Goal: Book appointment/travel/reservation

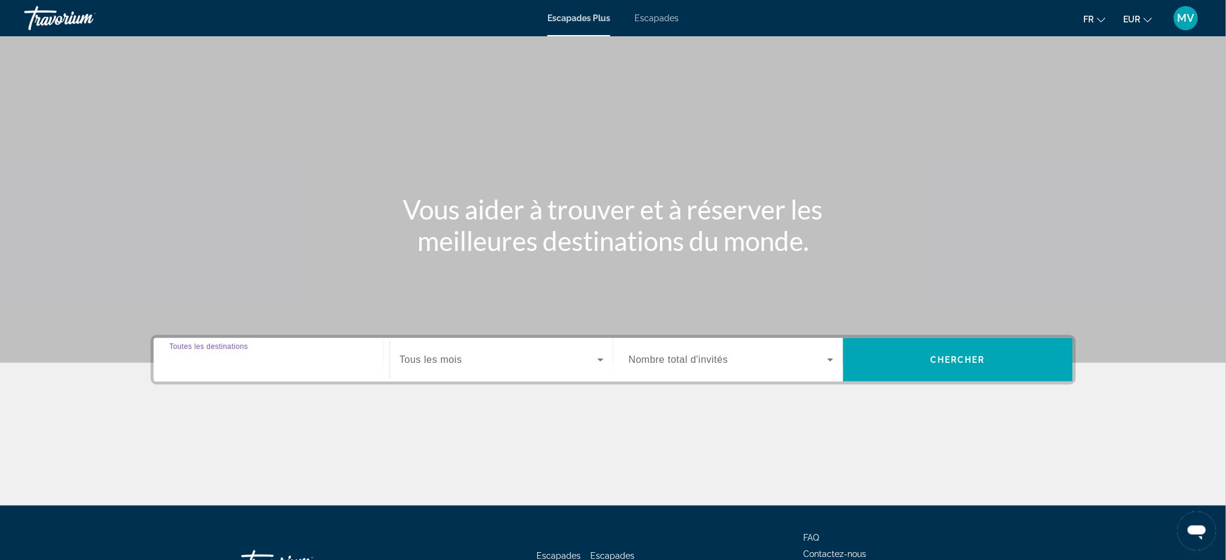
click at [307, 359] on input "Destination Toutes les destinations" at bounding box center [271, 360] width 204 height 15
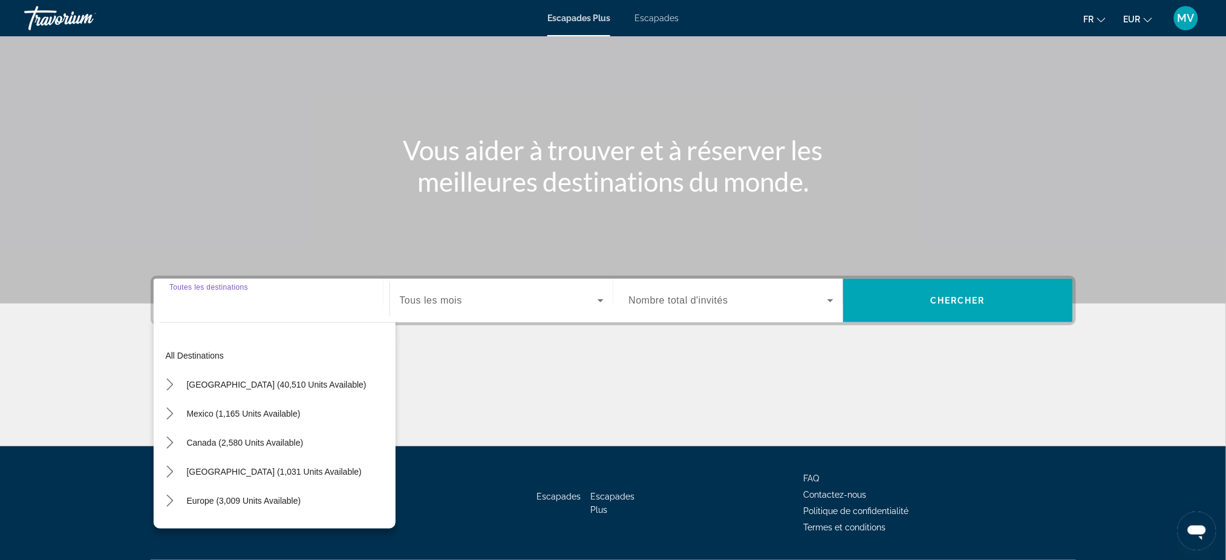
scroll to position [92, 0]
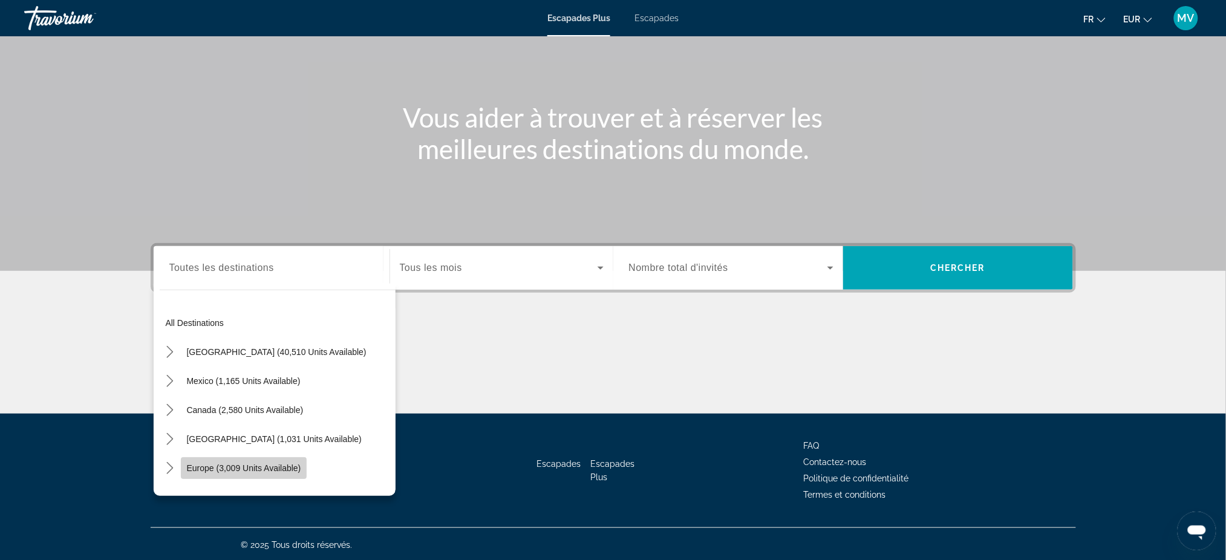
click at [259, 465] on span "Europe (3,009 units available)" at bounding box center [244, 468] width 114 height 10
type input "**********"
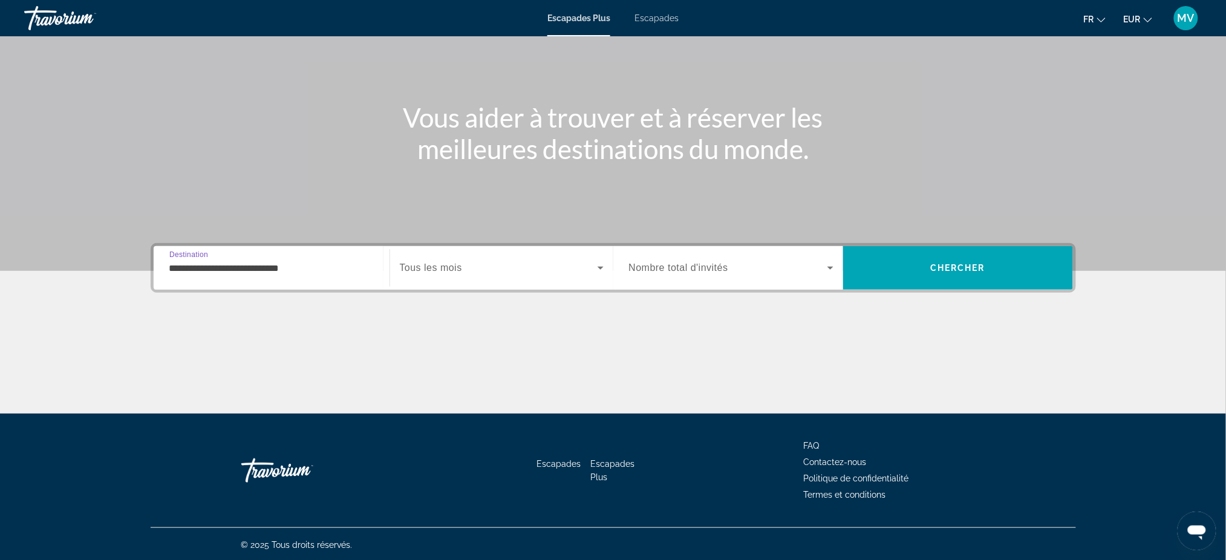
click at [494, 266] on span "Widget de recherche" at bounding box center [499, 268] width 198 height 15
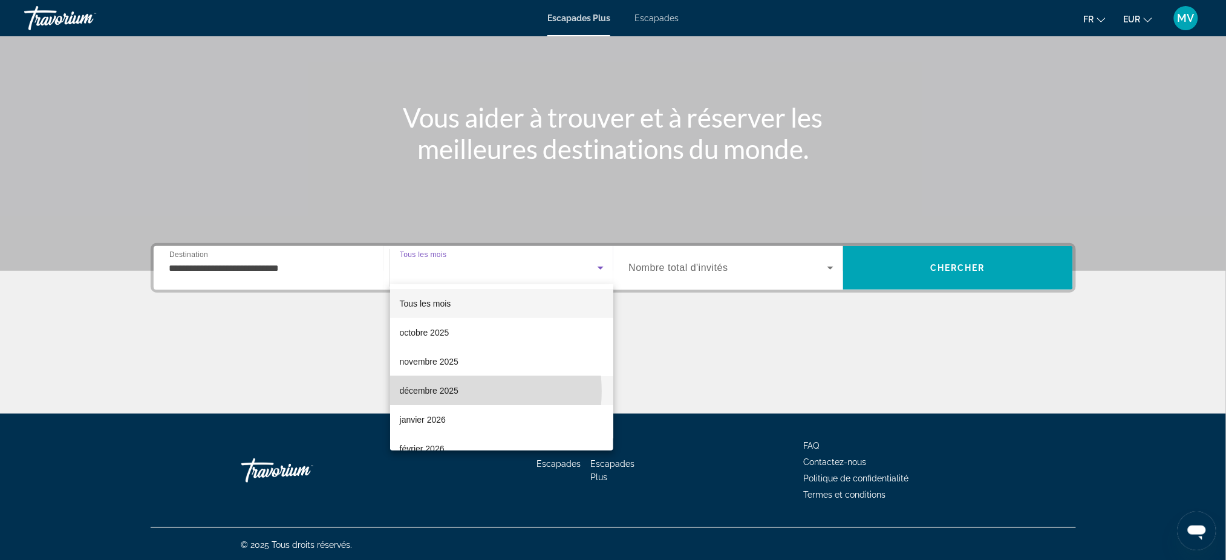
click at [452, 391] on font "décembre 2025" at bounding box center [429, 391] width 59 height 10
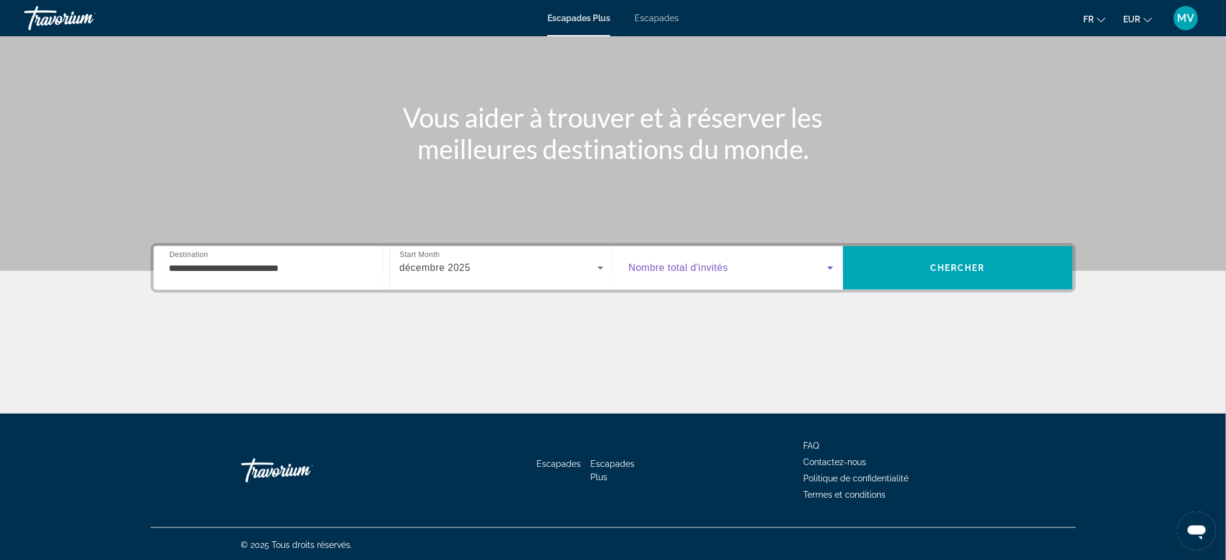
click at [832, 264] on icon "Widget de recherche" at bounding box center [830, 268] width 15 height 15
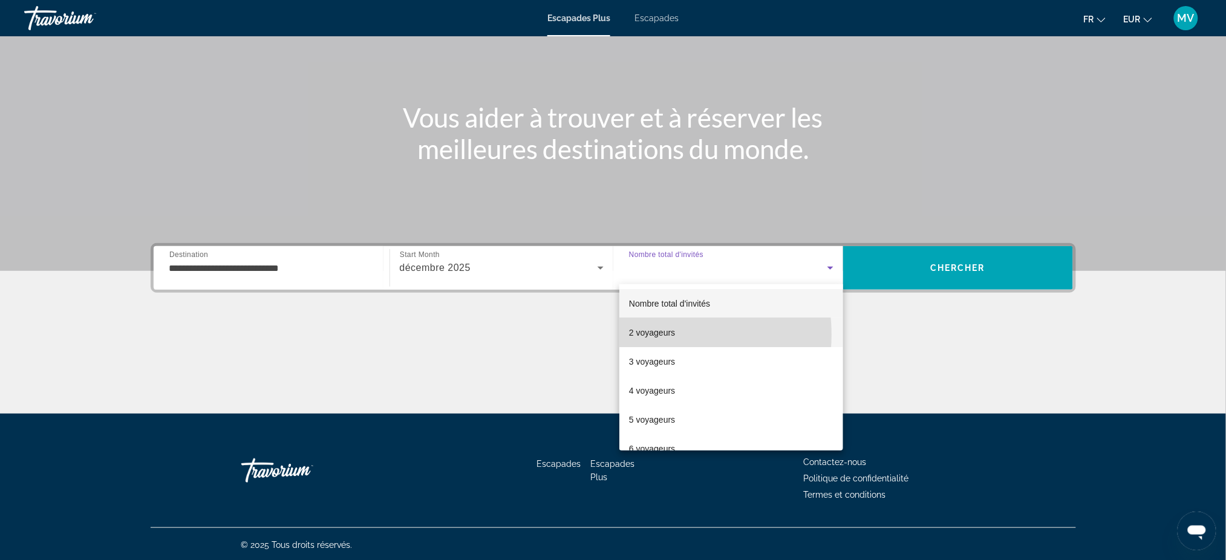
click at [667, 334] on font "2 voyageurs" at bounding box center [652, 333] width 46 height 10
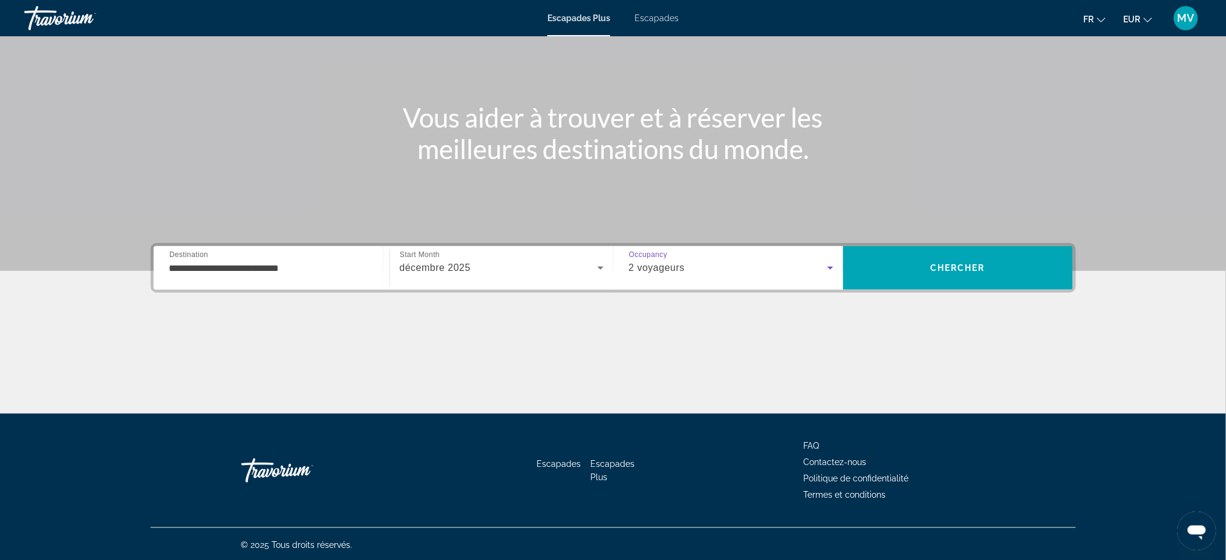
click at [837, 264] on icon "Widget de recherche" at bounding box center [830, 268] width 15 height 15
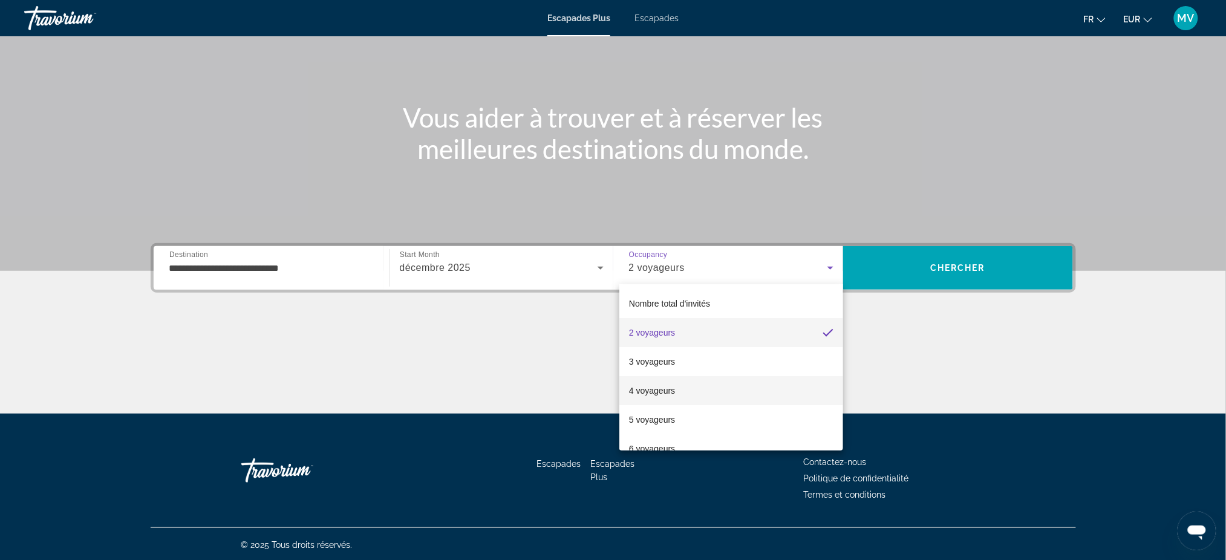
click at [667, 391] on font "4 voyageurs" at bounding box center [652, 391] width 46 height 10
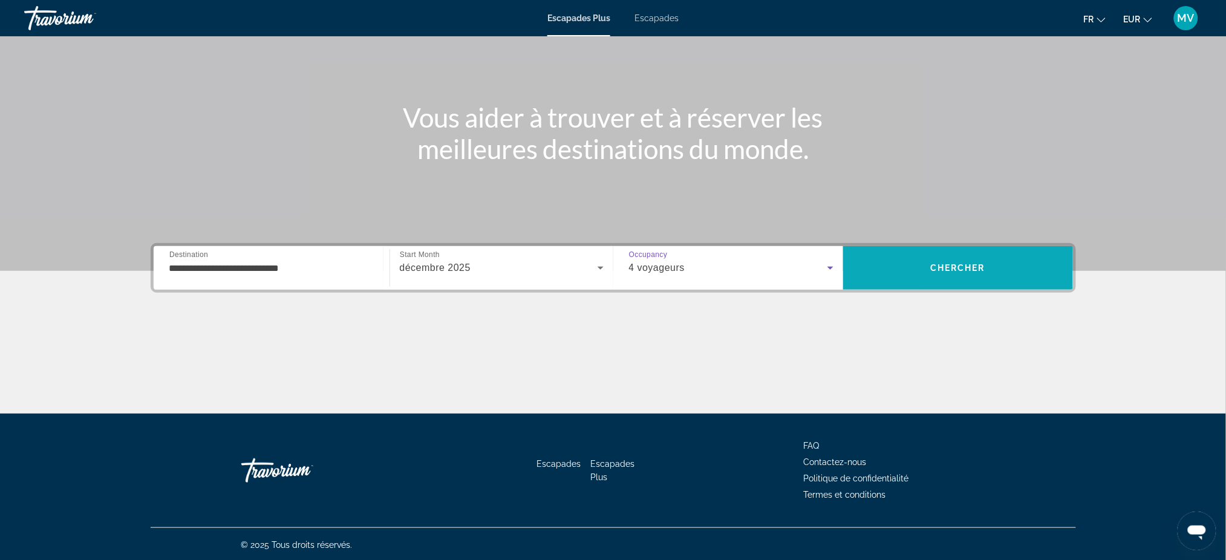
click at [941, 260] on span "Recherche" at bounding box center [958, 267] width 230 height 29
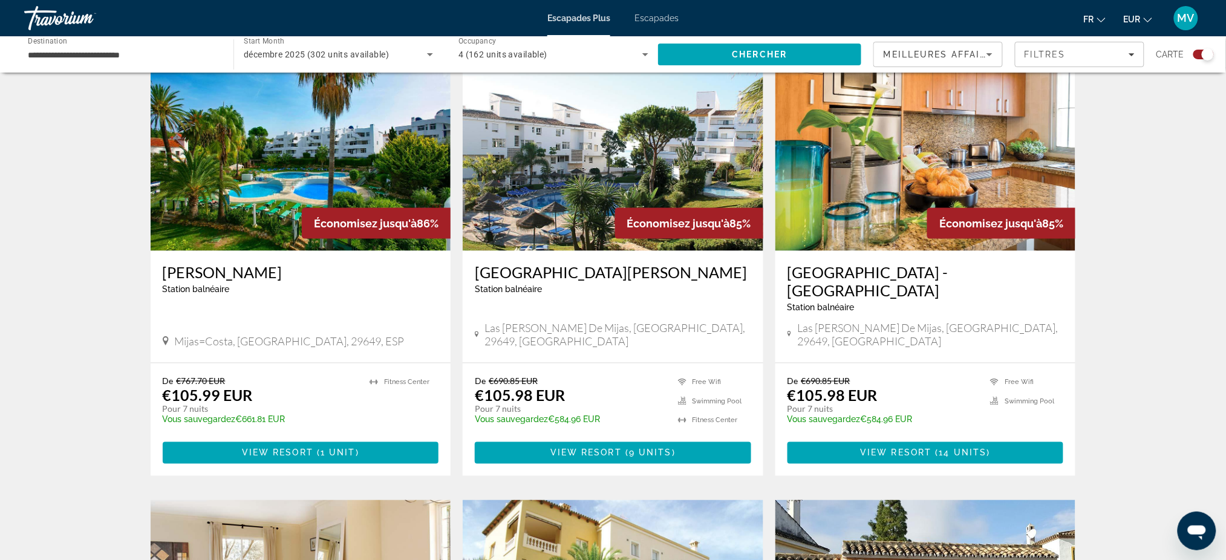
scroll to position [484, 0]
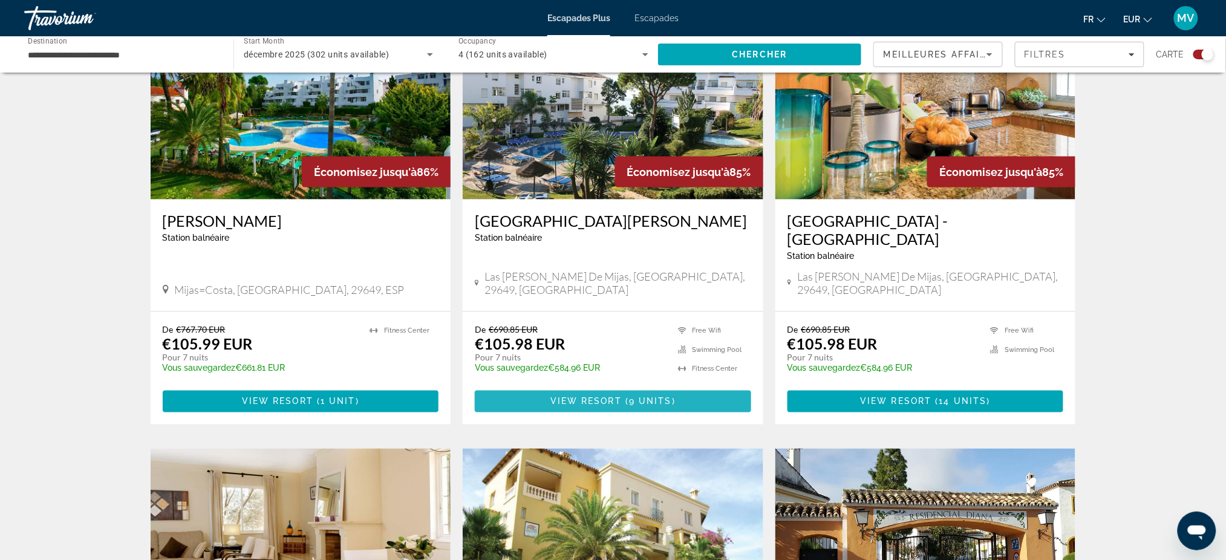
click at [620, 397] on span "View Resort" at bounding box center [585, 402] width 71 height 10
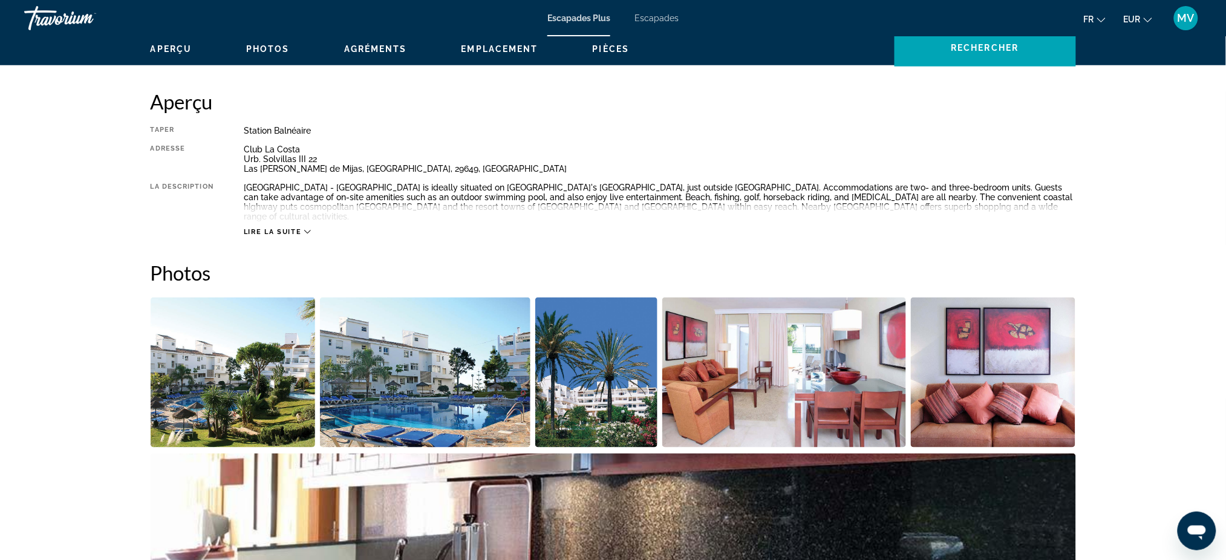
scroll to position [322, 0]
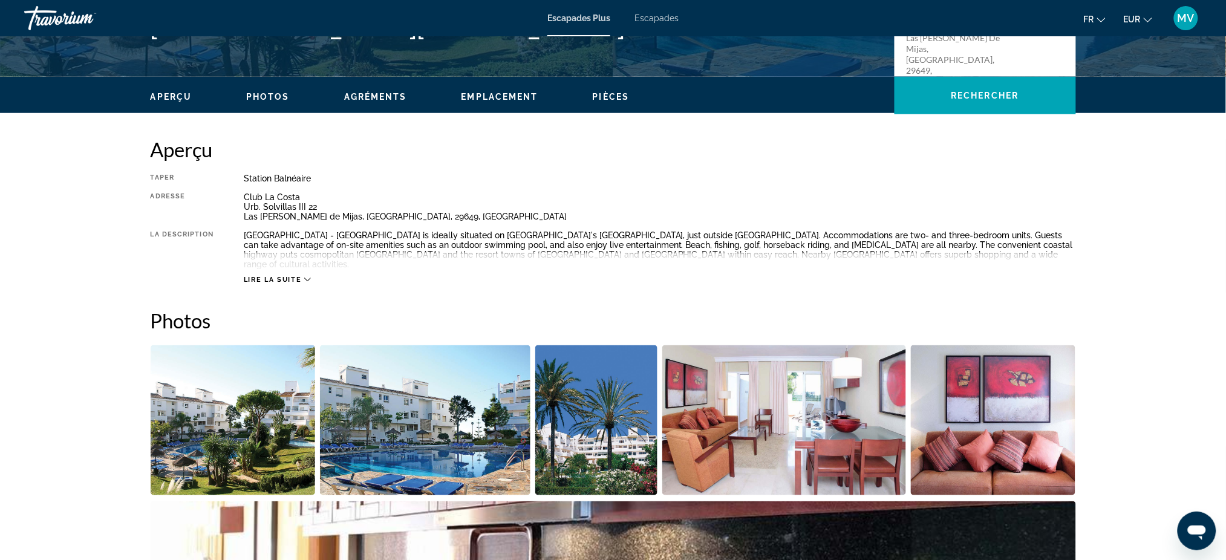
click at [307, 264] on div "Lire la suite" at bounding box center [660, 267] width 832 height 33
click at [306, 278] on icon "Contenu principal" at bounding box center [307, 280] width 7 height 4
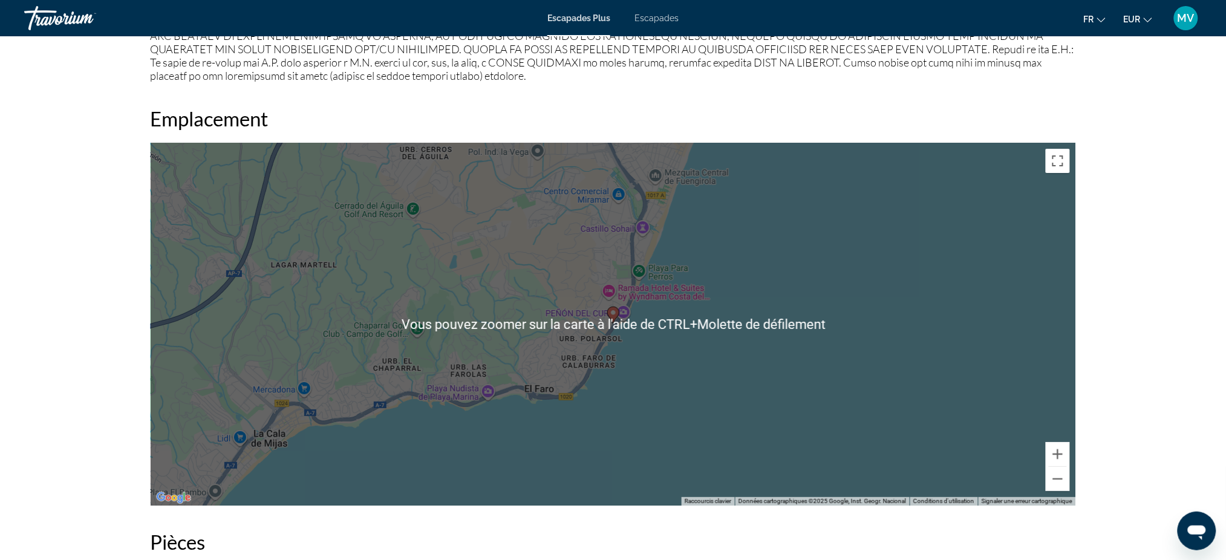
scroll to position [1452, 0]
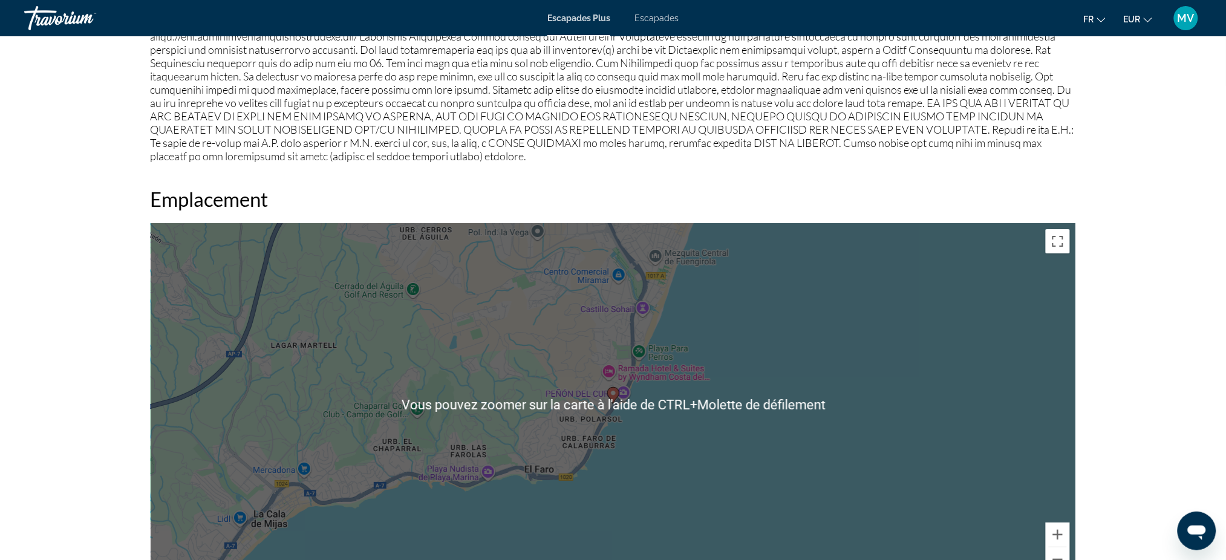
click at [1210, 382] on div "prev next [GEOGRAPHIC_DATA][PERSON_NAME], [GEOGRAPHIC_DATA], [GEOGRAPHIC_DATA] …" at bounding box center [613, 244] width 1226 height 3319
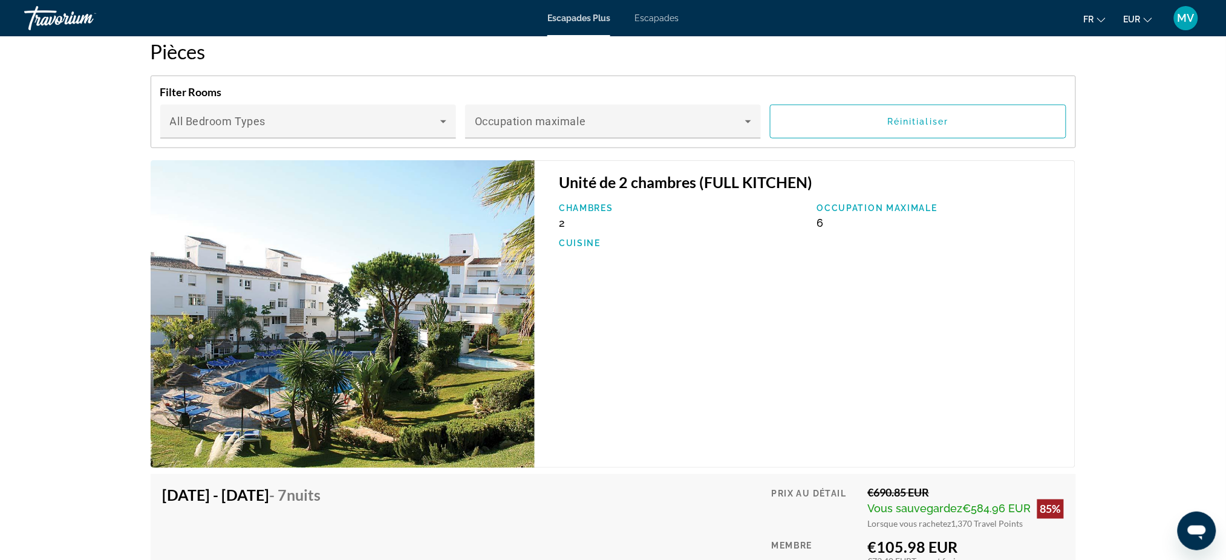
scroll to position [2016, 0]
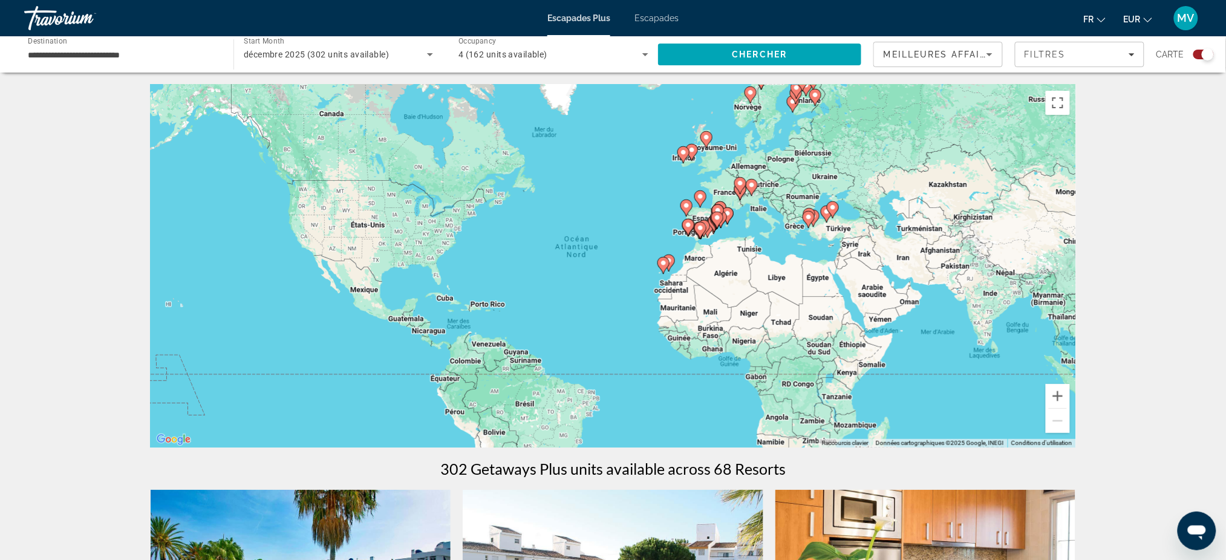
click at [668, 269] on gmp-advanced-marker "Contenu principal" at bounding box center [663, 265] width 12 height 18
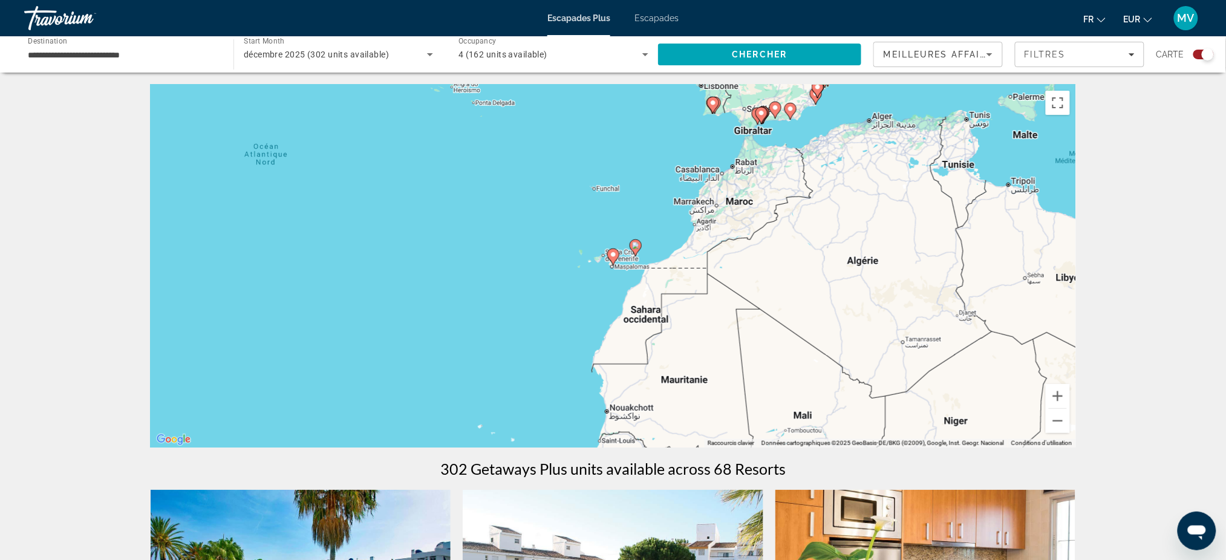
click at [630, 269] on div "Pour activer le glissement avec le clavier, appuyez sur Alt+Entrée. Une fois ce…" at bounding box center [613, 266] width 925 height 363
click at [756, 106] on gmp-advanced-marker "Contenu principal" at bounding box center [761, 115] width 12 height 18
type input "**********"
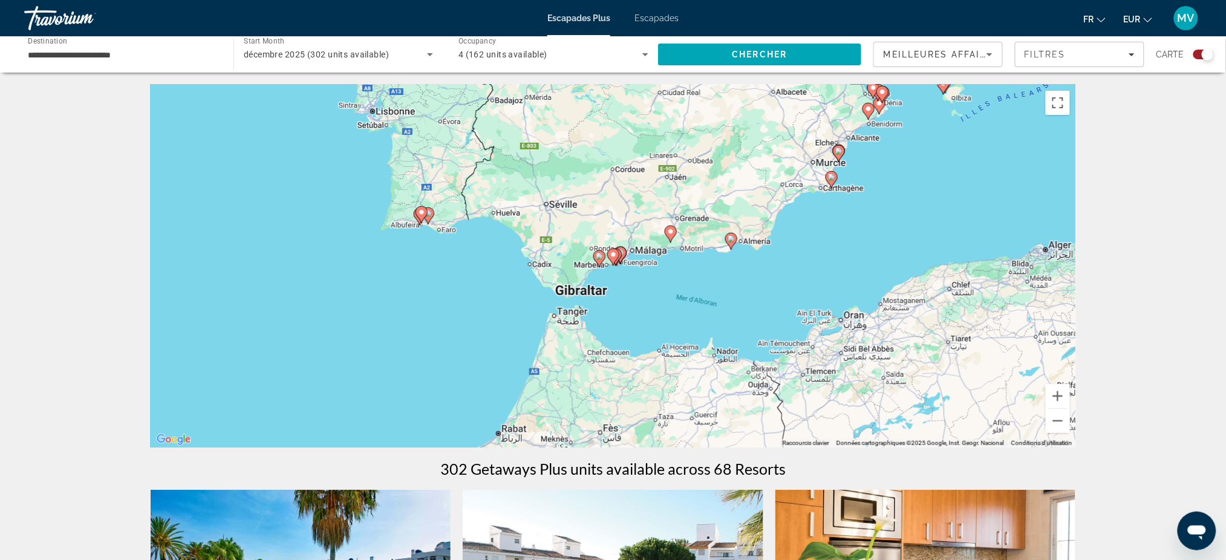
click at [599, 260] on icon "Contenu principal" at bounding box center [598, 259] width 11 height 16
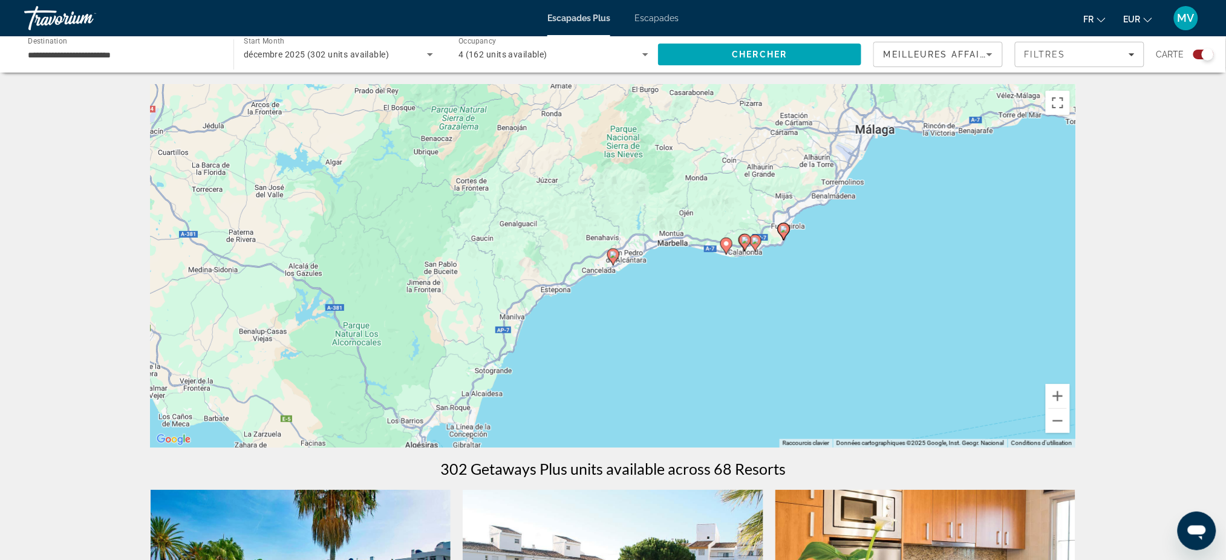
click at [620, 252] on div "Pour naviguer, appuyez sur les touches fléchées. Pour activer le glissement ave…" at bounding box center [613, 266] width 925 height 363
click at [615, 253] on image "Contenu principal" at bounding box center [613, 254] width 7 height 7
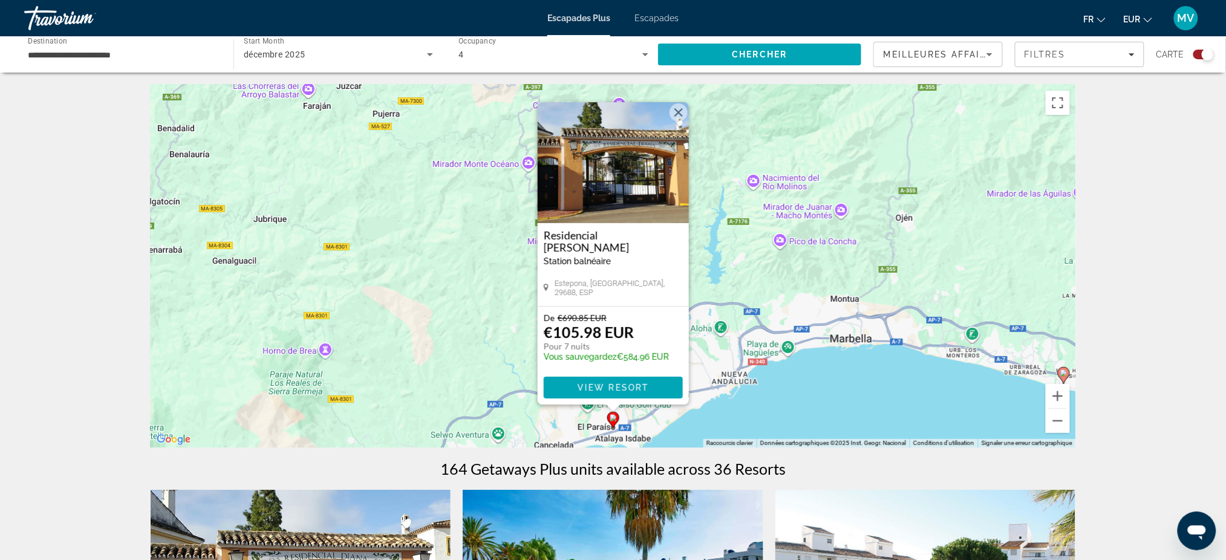
click at [634, 265] on div "Residencial [PERSON_NAME] Station balnéaire - Ceci est une station d'adultes se…" at bounding box center [613, 264] width 151 height 83
click at [598, 387] on span "View Resort" at bounding box center [612, 388] width 71 height 10
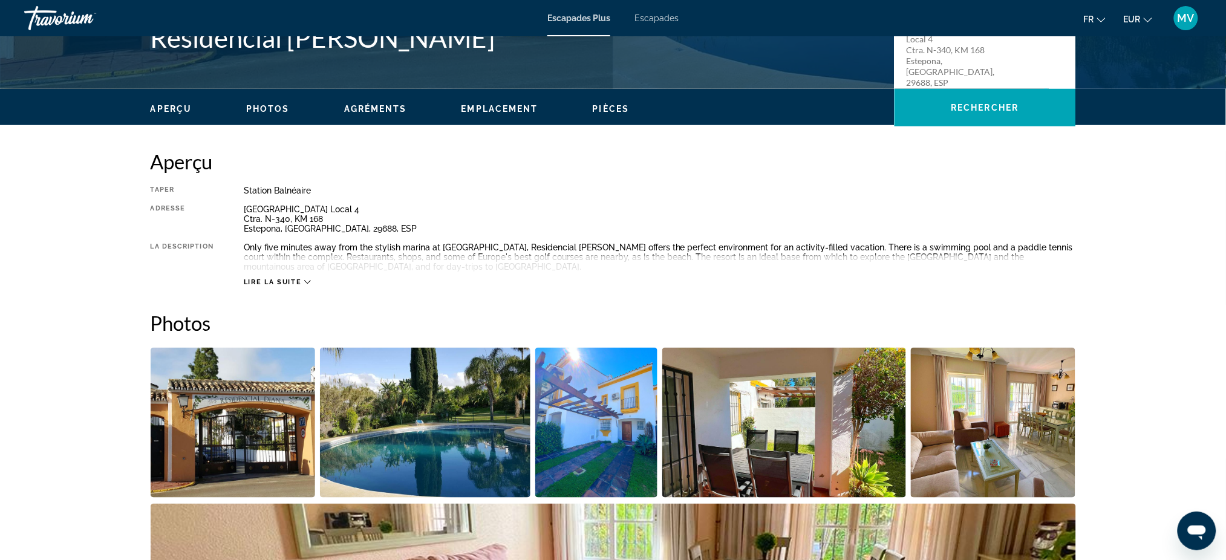
scroll to position [322, 0]
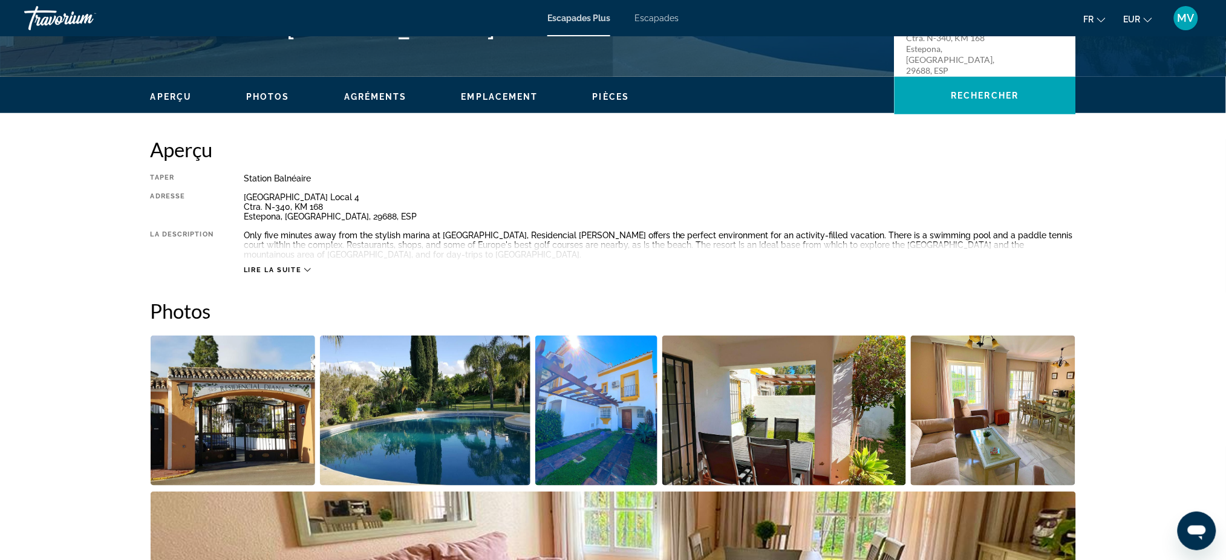
click at [310, 263] on div "Lire la suite" at bounding box center [660, 257] width 832 height 33
click at [306, 269] on icon "Contenu principal" at bounding box center [307, 270] width 7 height 7
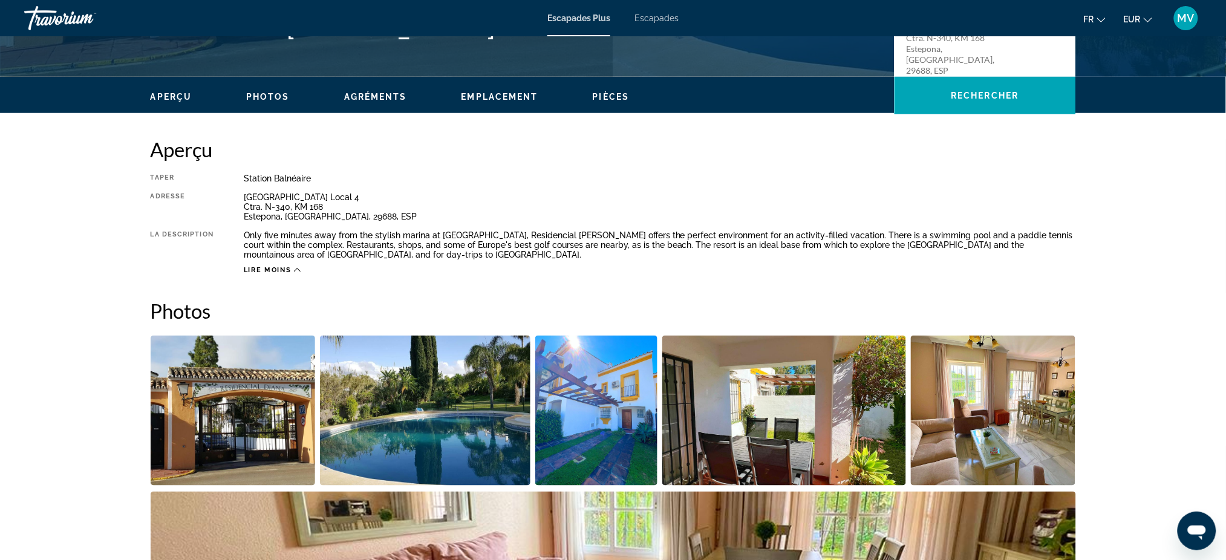
click at [278, 268] on span "Lire moins" at bounding box center [268, 270] width 48 height 8
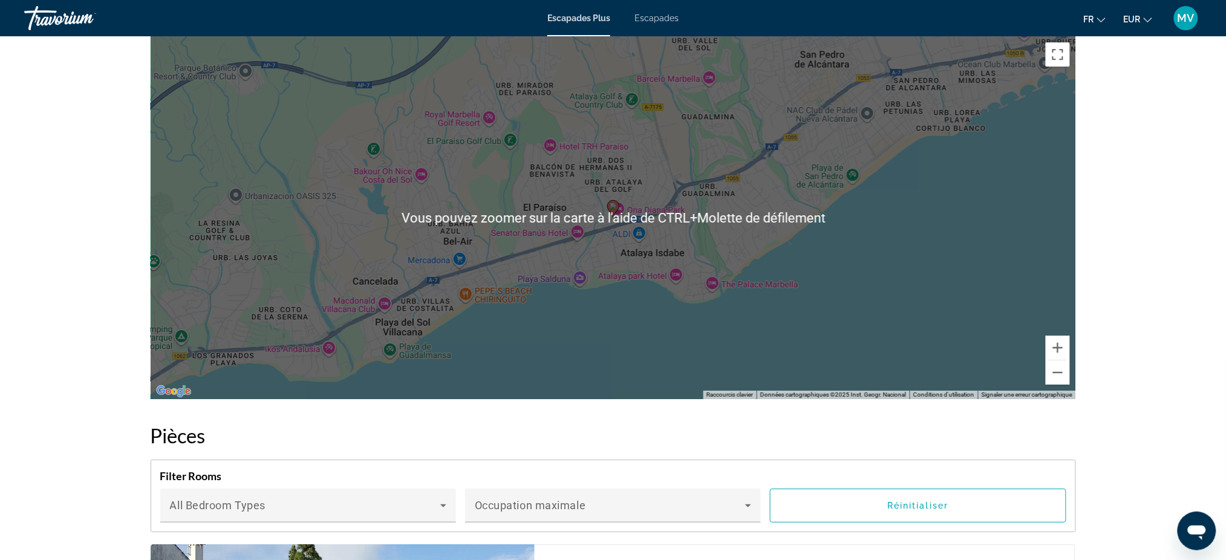
scroll to position [1478, 0]
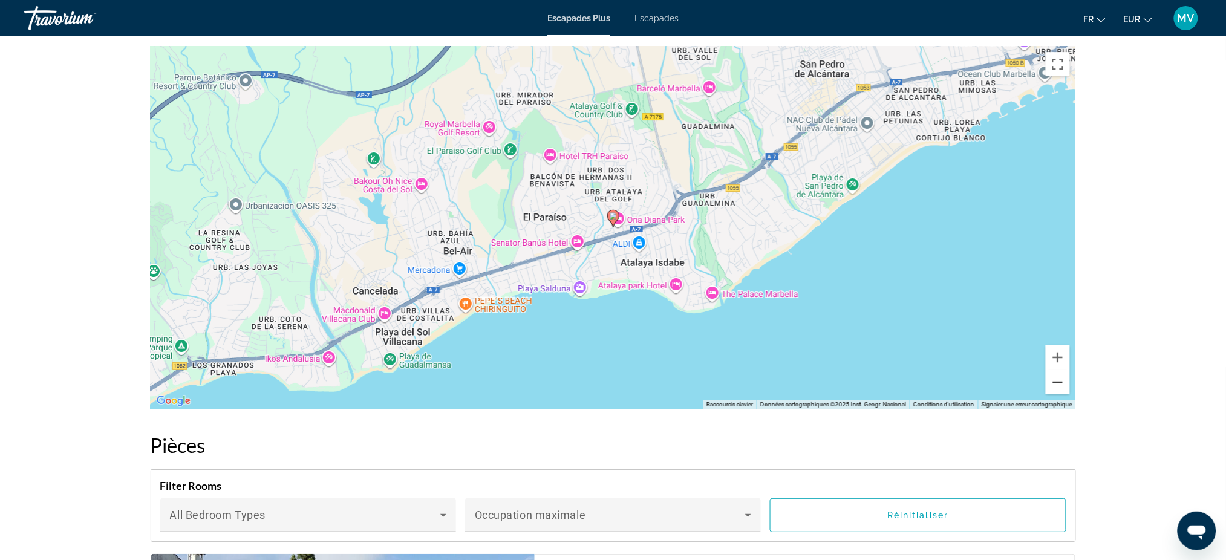
click at [1058, 390] on button "Zoom arrière" at bounding box center [1058, 382] width 24 height 24
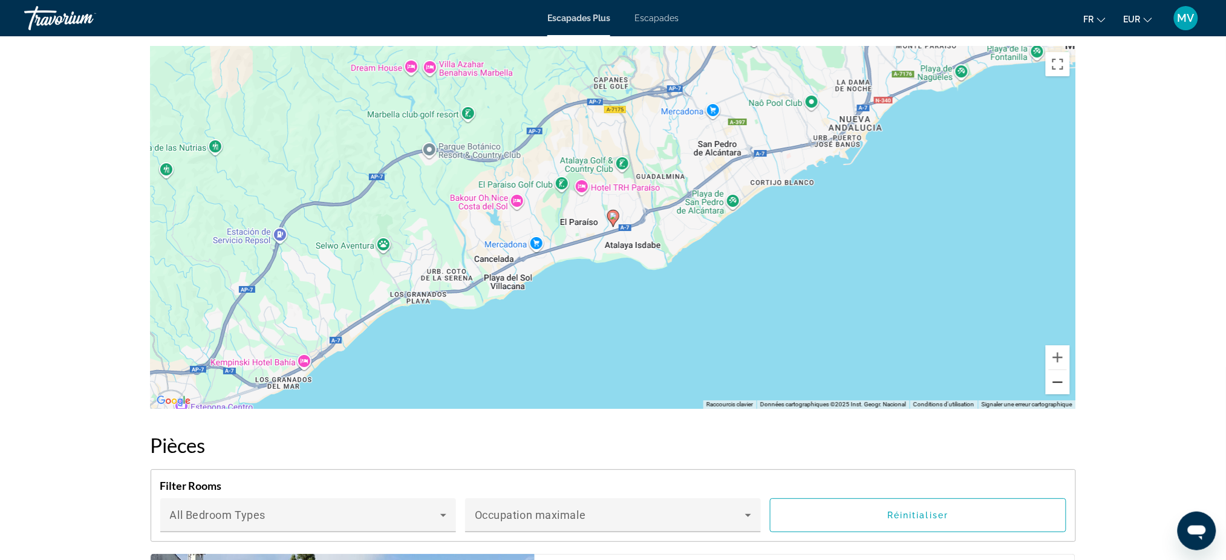
click at [1053, 390] on button "Zoom arrière" at bounding box center [1058, 382] width 24 height 24
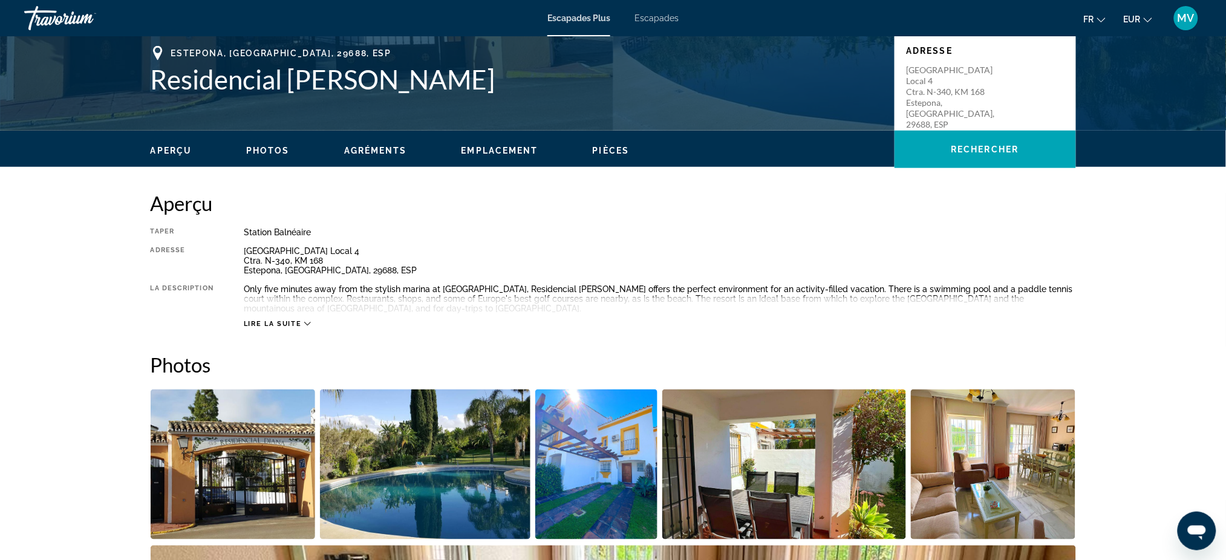
scroll to position [268, 0]
click at [305, 322] on icon "Contenu principal" at bounding box center [307, 324] width 7 height 7
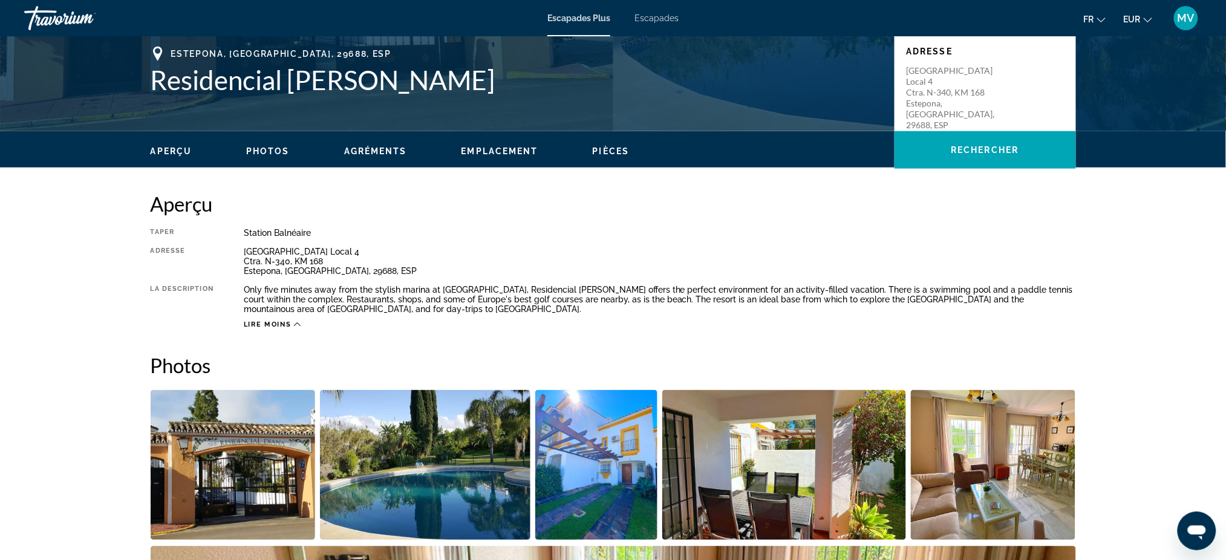
click at [292, 322] on div "Lire moins" at bounding box center [272, 325] width 57 height 8
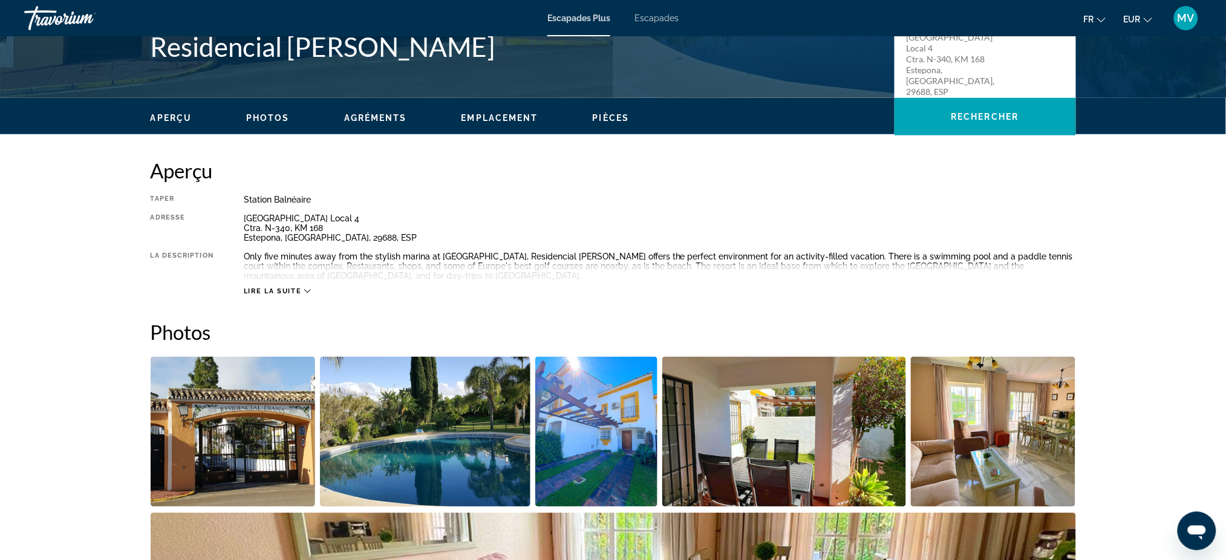
scroll to position [349, 0]
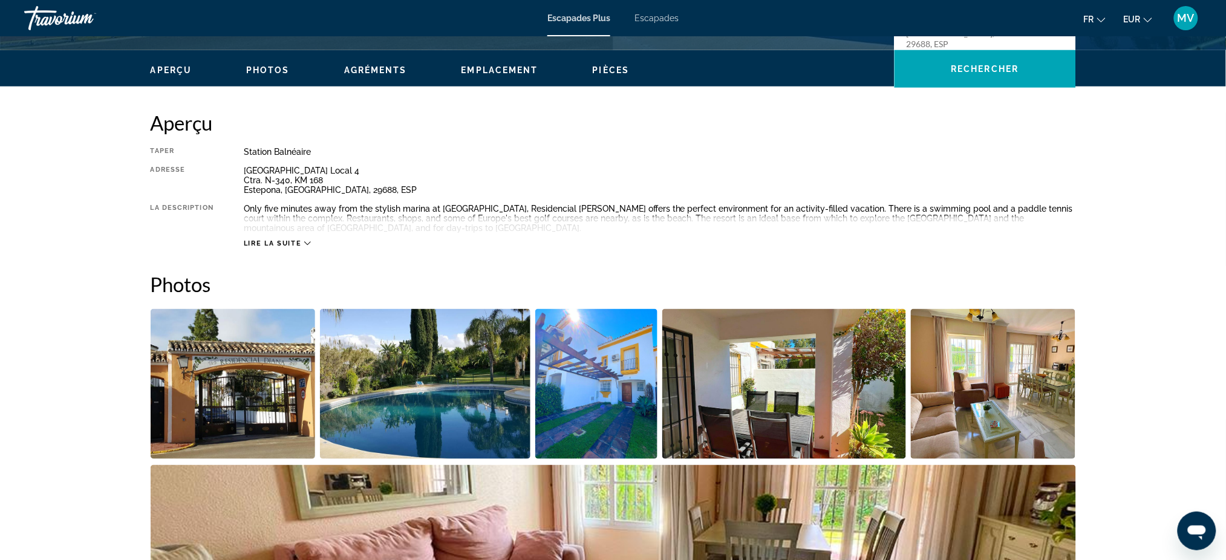
click at [307, 240] on icon "Contenu principal" at bounding box center [307, 243] width 7 height 7
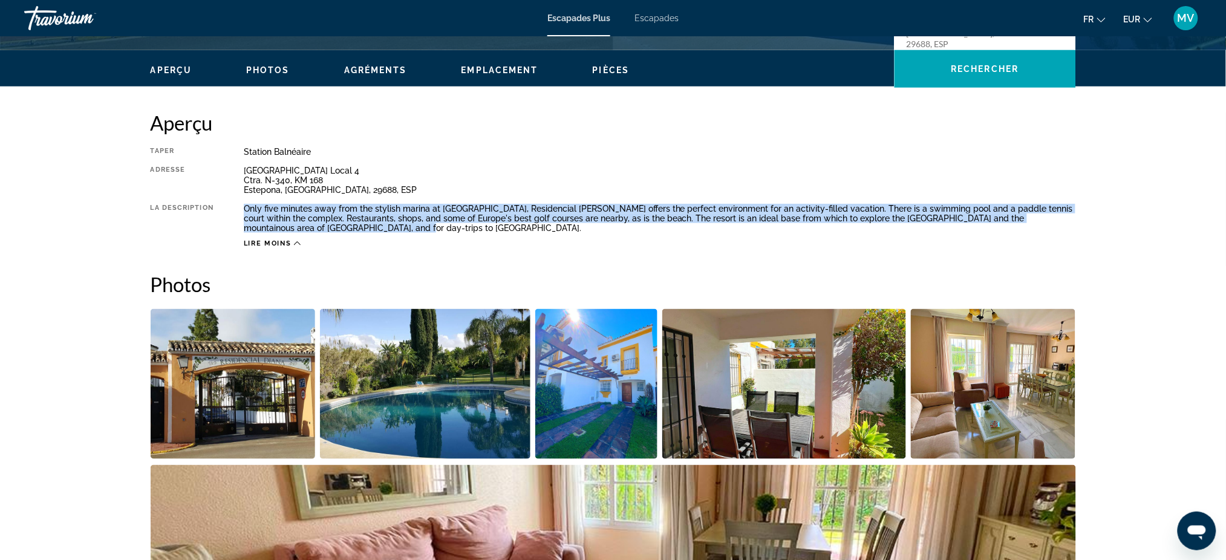
drag, startPoint x: 245, startPoint y: 206, endPoint x: 349, endPoint y: 229, distance: 106.4
click at [349, 229] on div "Only five minutes away from the stylish marina at [GEOGRAPHIC_DATA], Residencia…" at bounding box center [660, 218] width 832 height 29
copy div "Only five minutes away from the stylish marina at [GEOGRAPHIC_DATA], Residencia…"
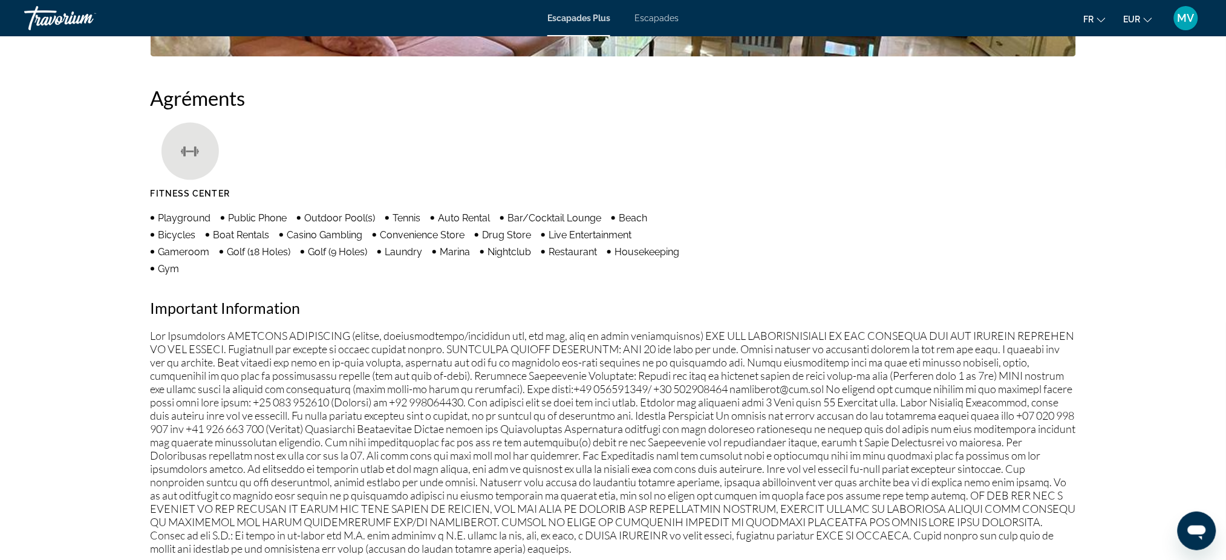
scroll to position [913, 0]
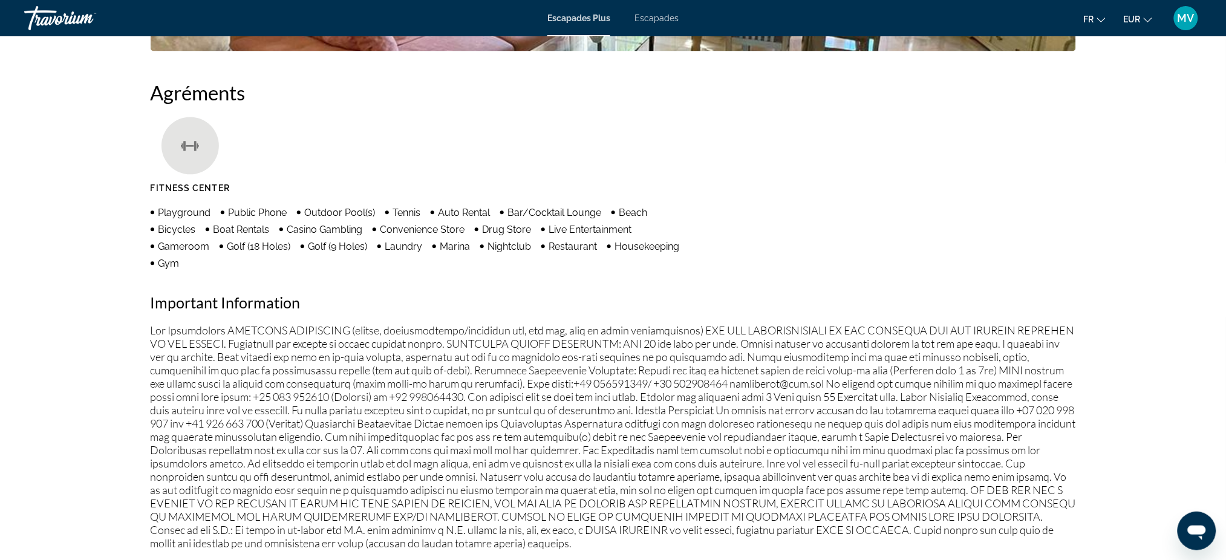
click at [458, 273] on div "Agréments Fitness Center Playground Public Phone Outdoor Pool(s) Tennis Auto Re…" at bounding box center [613, 314] width 925 height 469
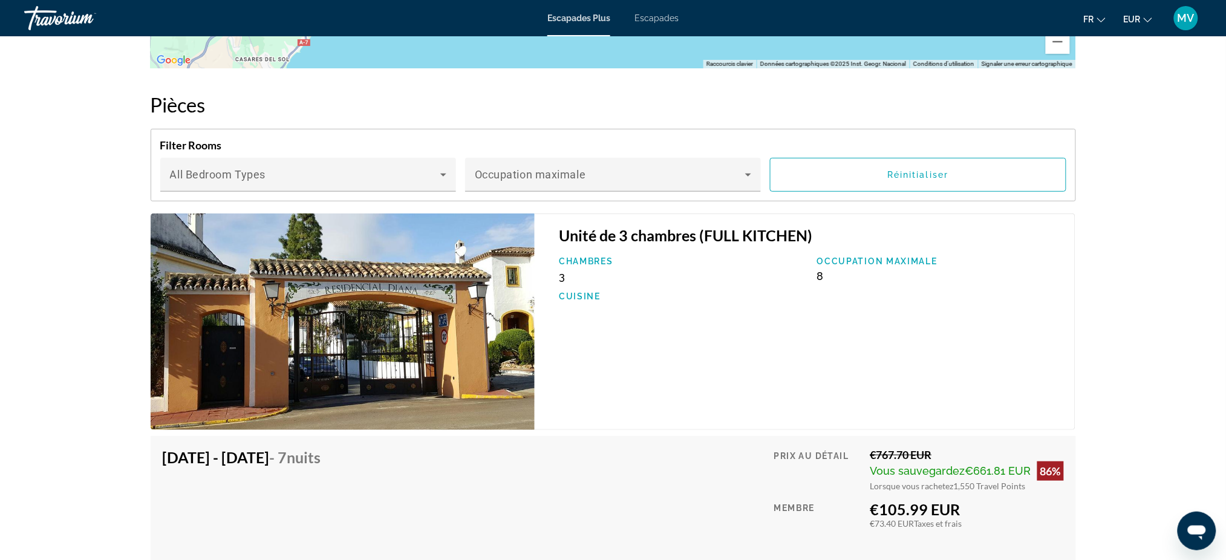
scroll to position [1801, 0]
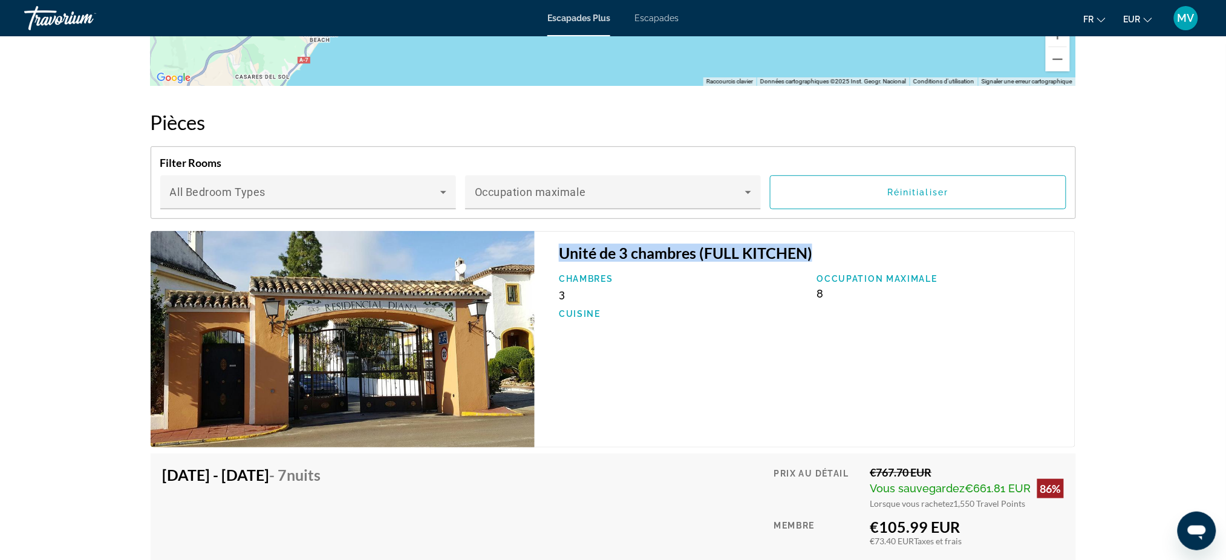
drag, startPoint x: 813, startPoint y: 256, endPoint x: 561, endPoint y: 255, distance: 251.6
click at [561, 255] on h3 "Unité de 3 chambres (FULL KITCHEN)" at bounding box center [811, 253] width 504 height 18
click at [560, 255] on h3 "Unité de 3 chambres (FULL KITCHEN)" at bounding box center [811, 253] width 504 height 18
drag, startPoint x: 560, startPoint y: 251, endPoint x: 810, endPoint y: 330, distance: 262.1
click at [810, 330] on div "Unité de 3 chambres (FULL KITCHEN) Chambres 3 Occupation maximale 8 Cuisine" at bounding box center [805, 339] width 541 height 217
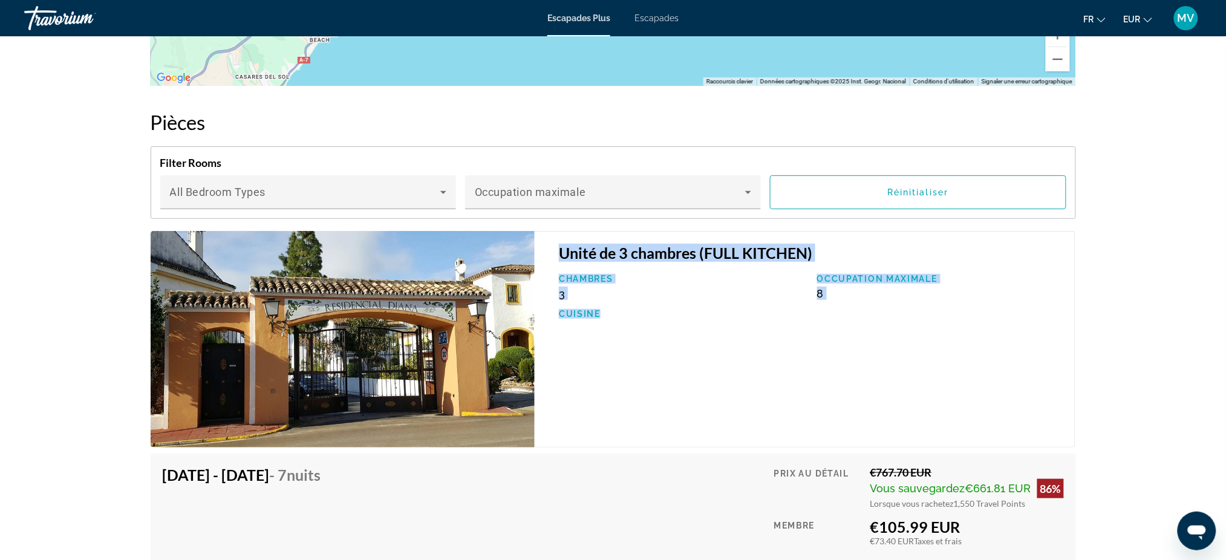
copy div "Unité de 3 chambres (FULL KITCHEN) Chambres 3 Occupation maximale 8 Cuisine"
click at [998, 397] on div "Unité de 3 chambres (FULL KITCHEN) Chambres 3 Occupation maximale 8 Cuisine" at bounding box center [805, 339] width 541 height 217
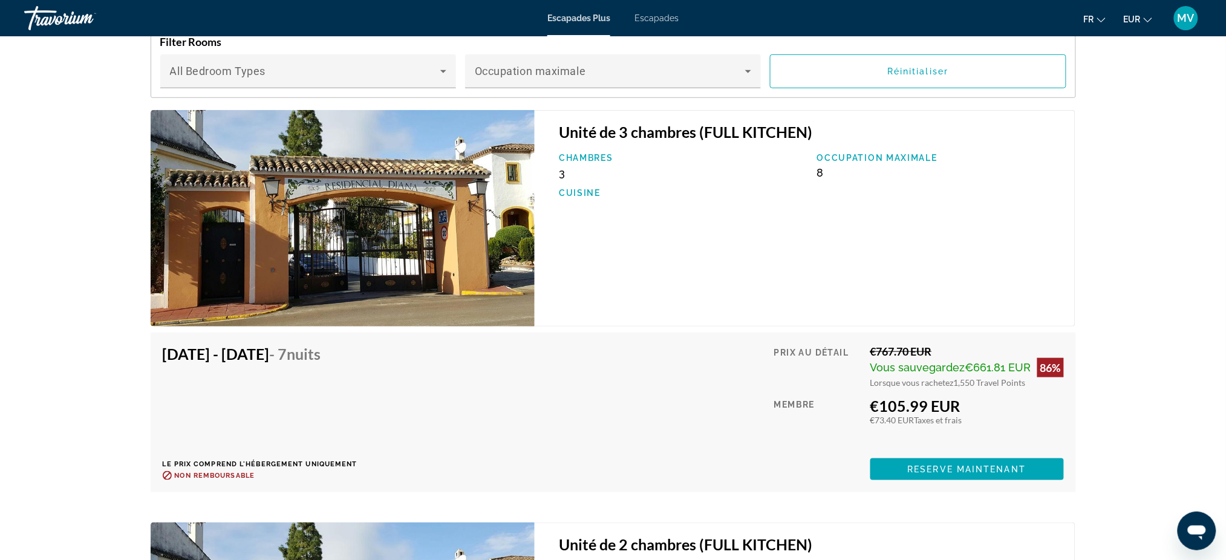
scroll to position [1962, 0]
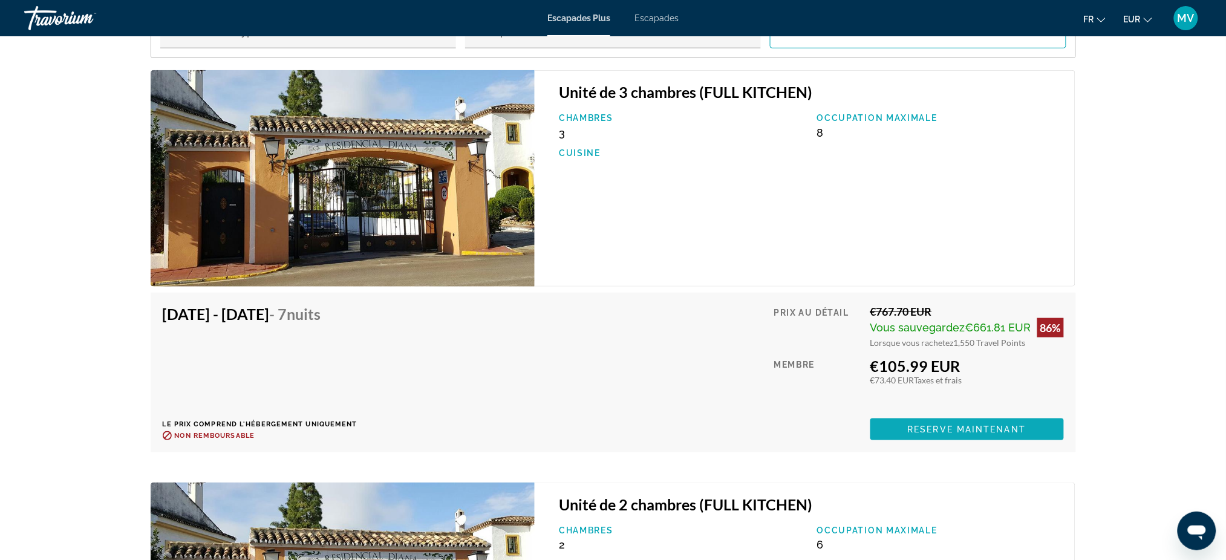
click at [930, 429] on span "Reserve maintenant" at bounding box center [967, 430] width 119 height 10
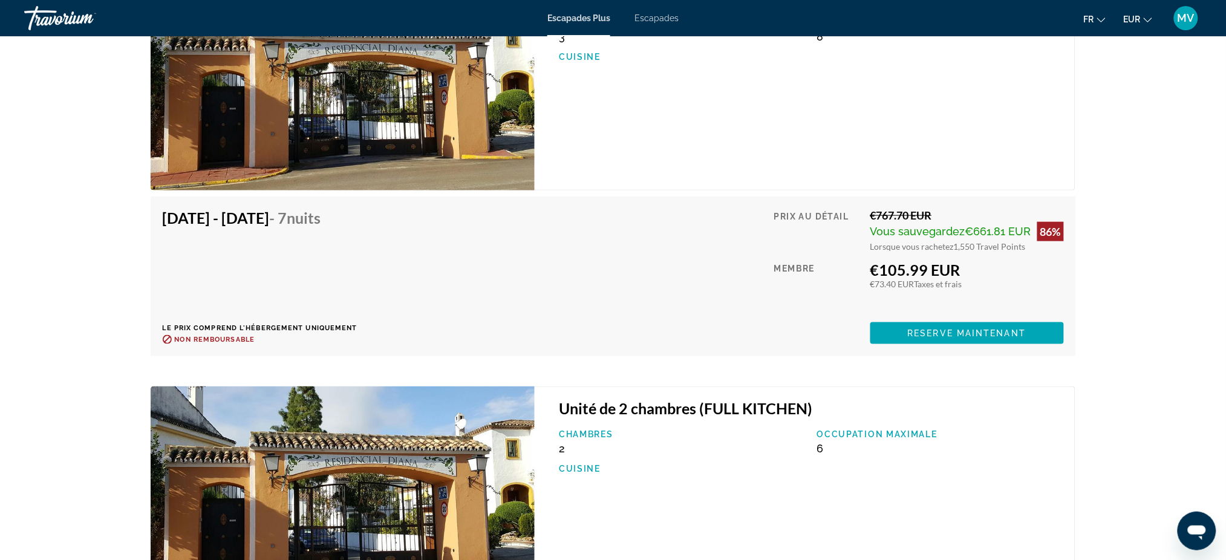
scroll to position [2096, 0]
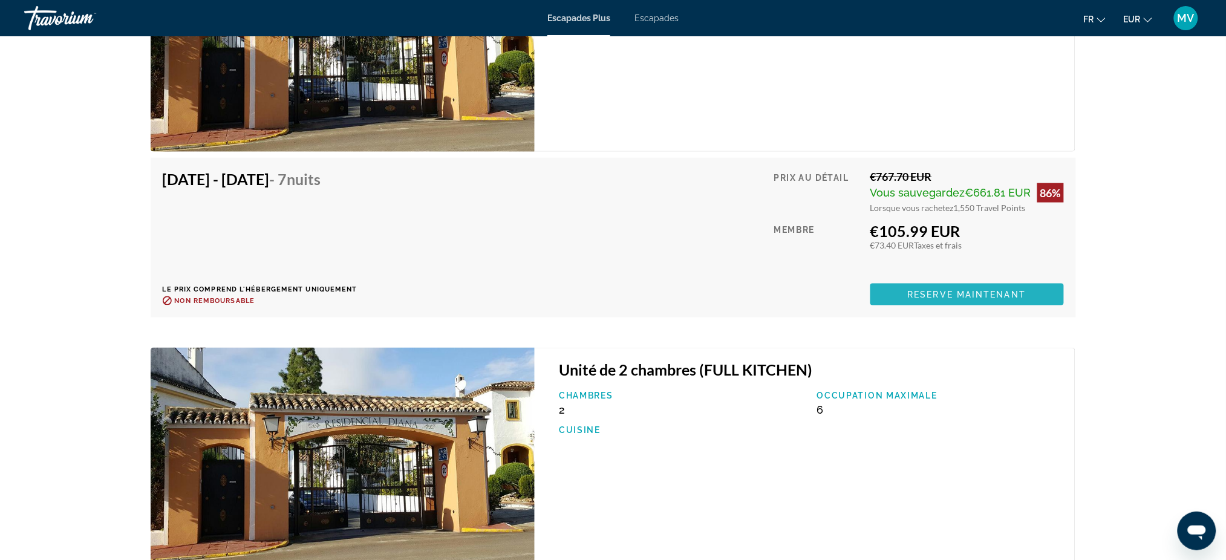
click at [936, 295] on span "Reserve maintenant" at bounding box center [967, 295] width 119 height 10
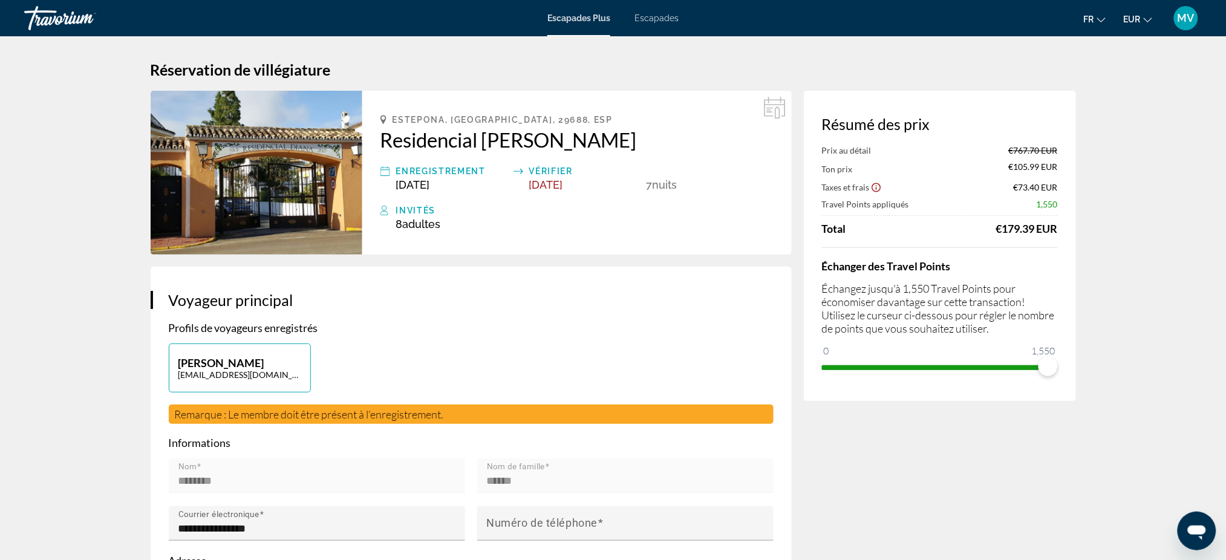
click at [217, 168] on img "Contenu principal" at bounding box center [257, 173] width 212 height 164
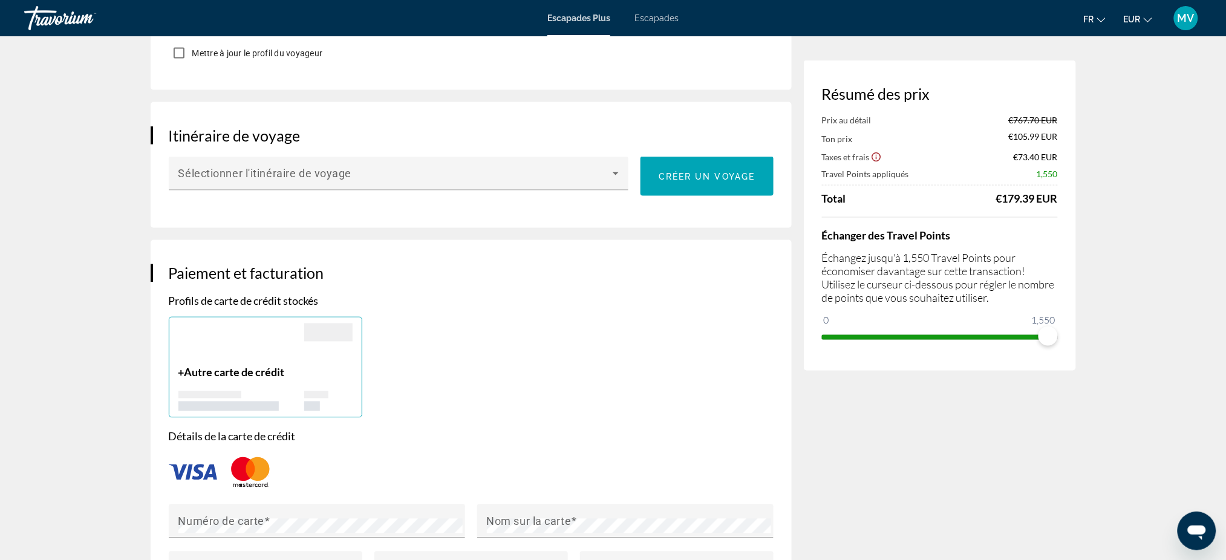
scroll to position [484, 0]
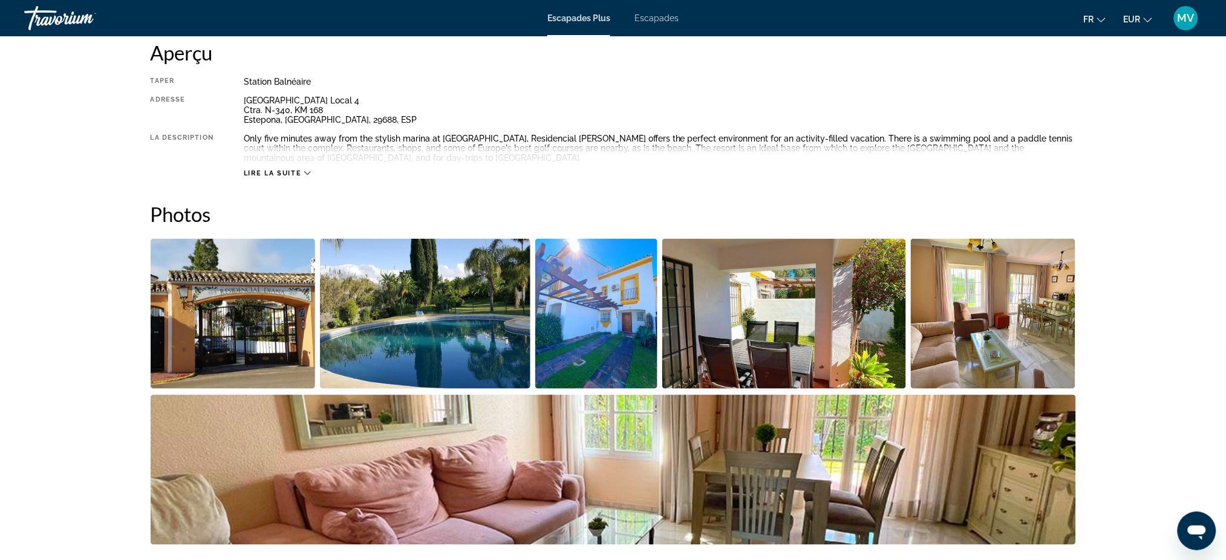
scroll to position [403, 0]
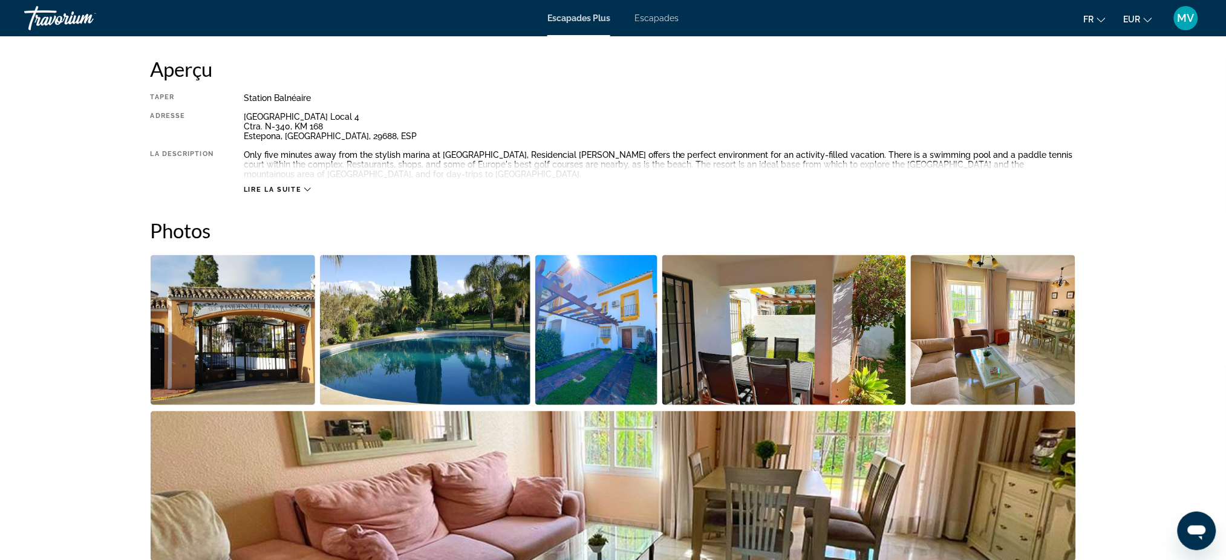
click at [260, 342] on img "Open full-screen image slider" at bounding box center [233, 330] width 165 height 150
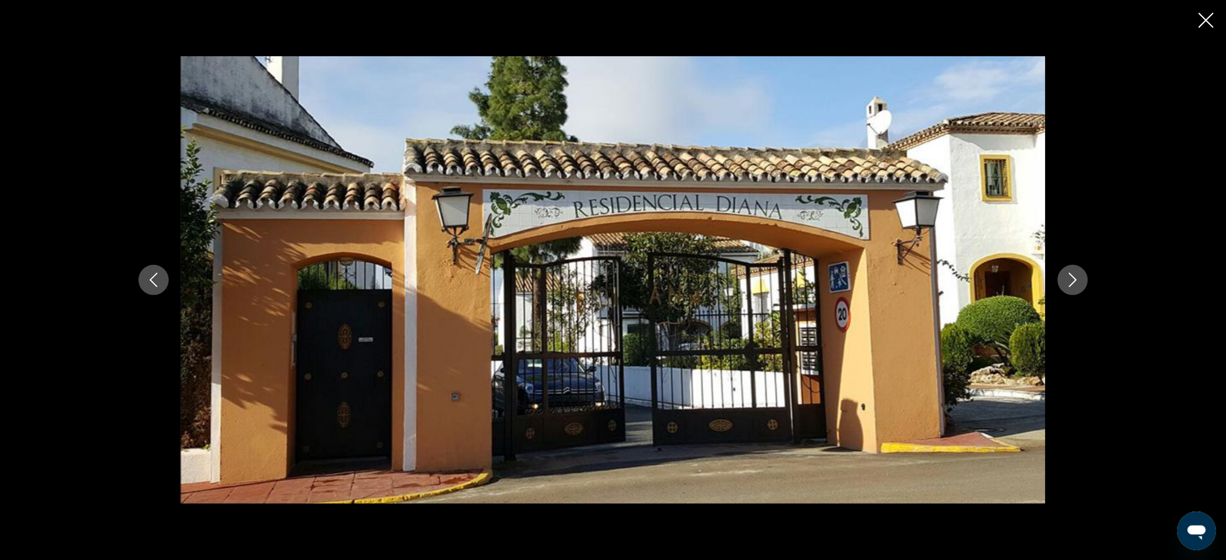
click at [1073, 276] on icon "Next image" at bounding box center [1073, 280] width 15 height 15
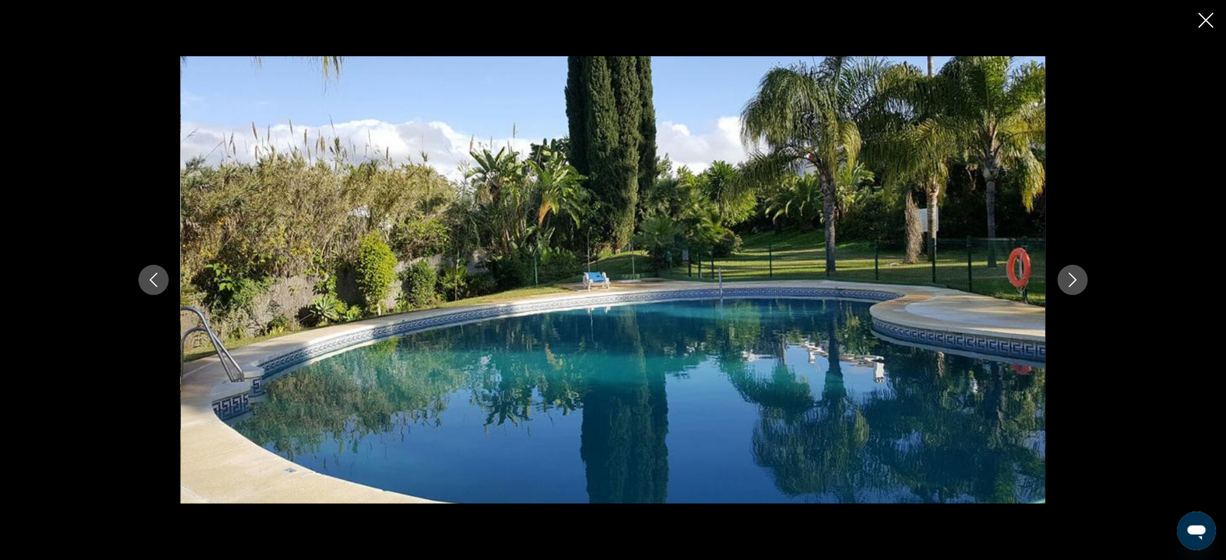
click at [1078, 281] on icon "Next image" at bounding box center [1073, 280] width 15 height 15
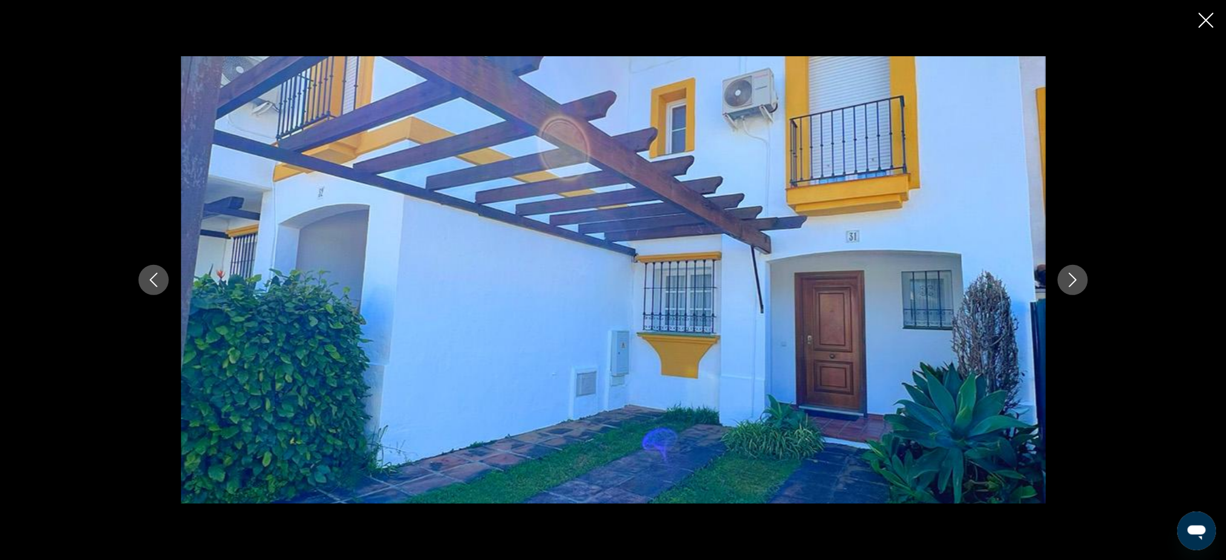
click at [1075, 275] on icon "Next image" at bounding box center [1073, 280] width 15 height 15
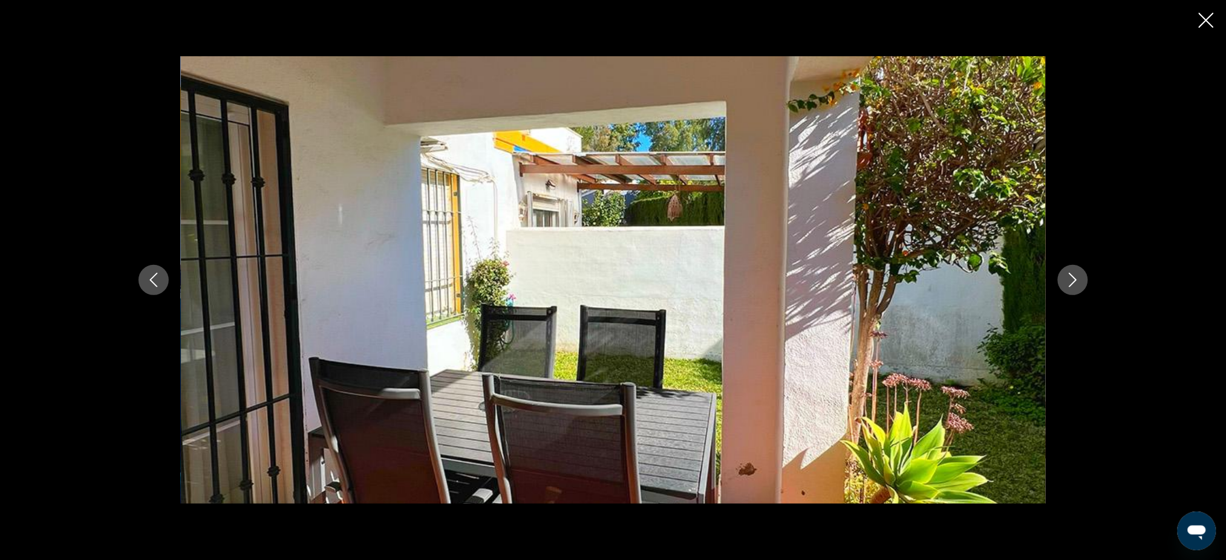
click at [1076, 275] on icon "Next image" at bounding box center [1073, 280] width 15 height 15
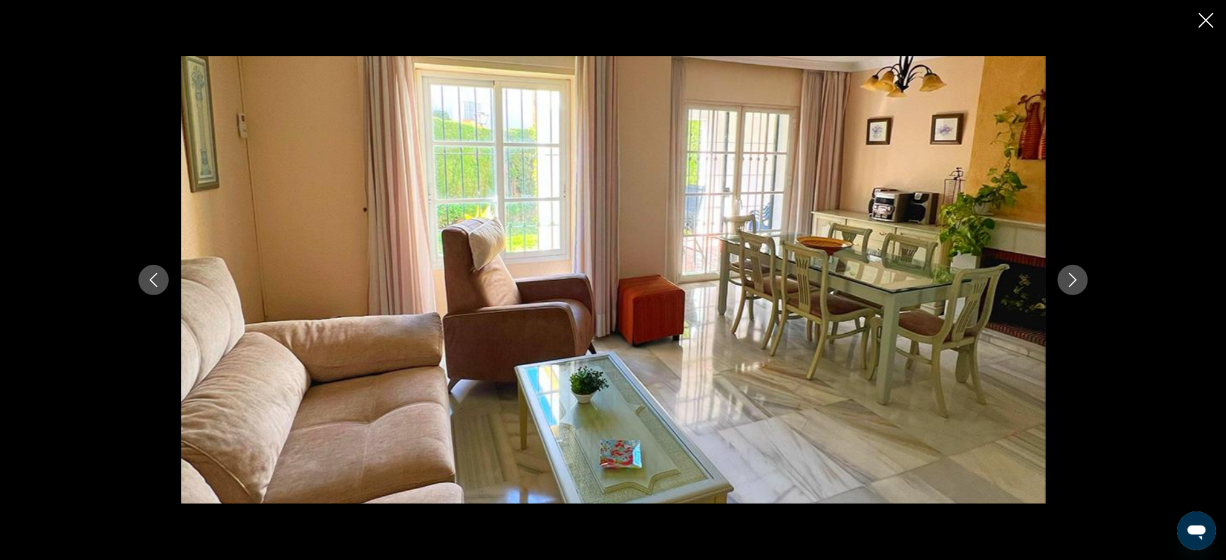
click at [1078, 280] on icon "Next image" at bounding box center [1073, 280] width 15 height 15
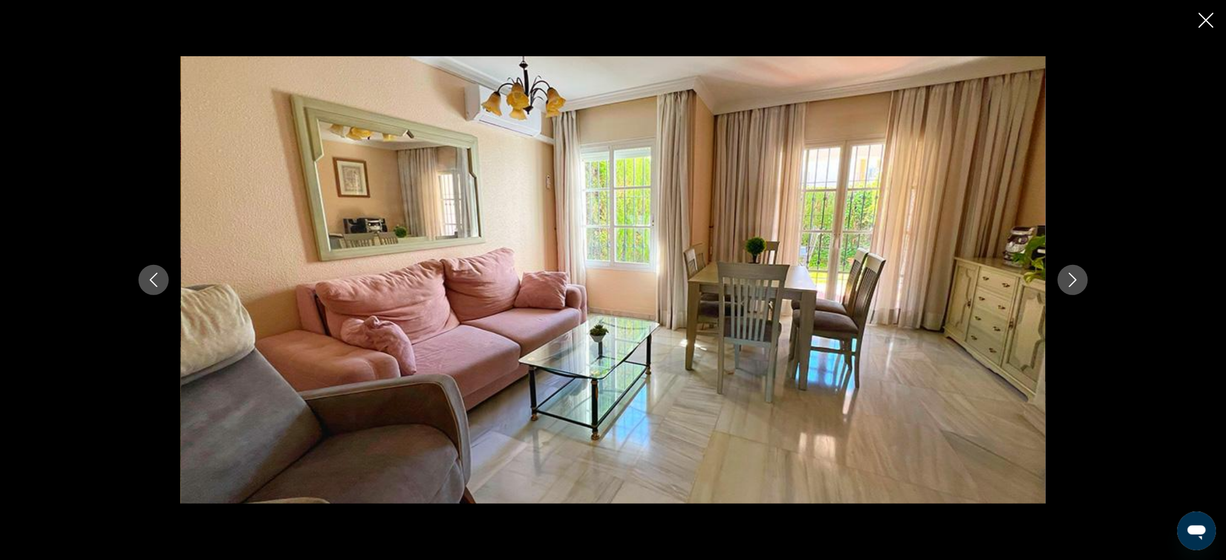
click at [1078, 280] on icon "Next image" at bounding box center [1073, 280] width 15 height 15
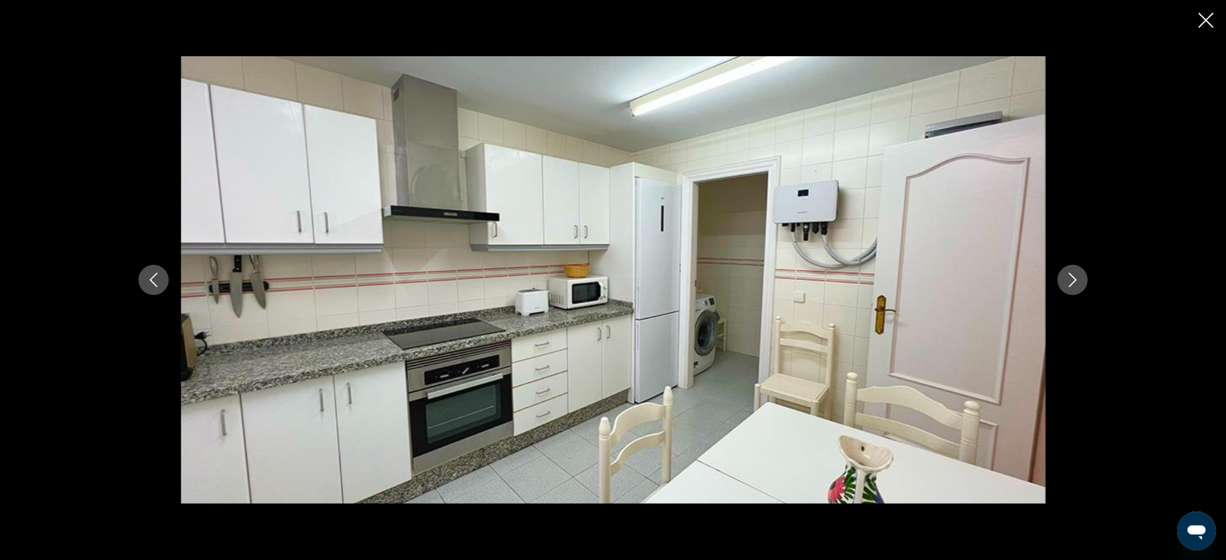
click at [1071, 280] on icon "Next image" at bounding box center [1073, 280] width 15 height 15
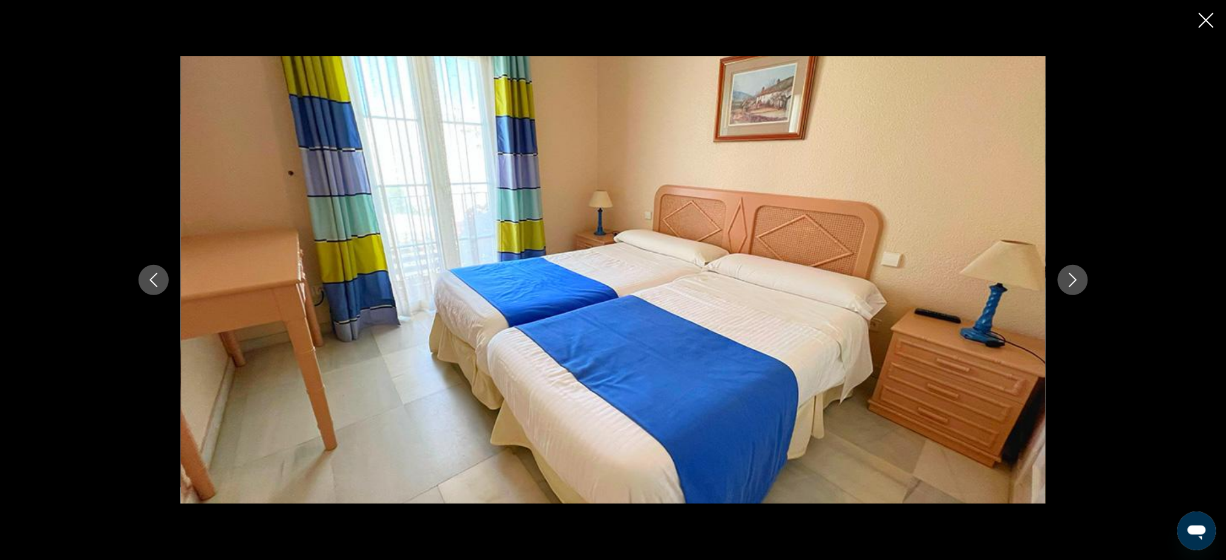
click at [1077, 279] on icon "Next image" at bounding box center [1073, 280] width 15 height 15
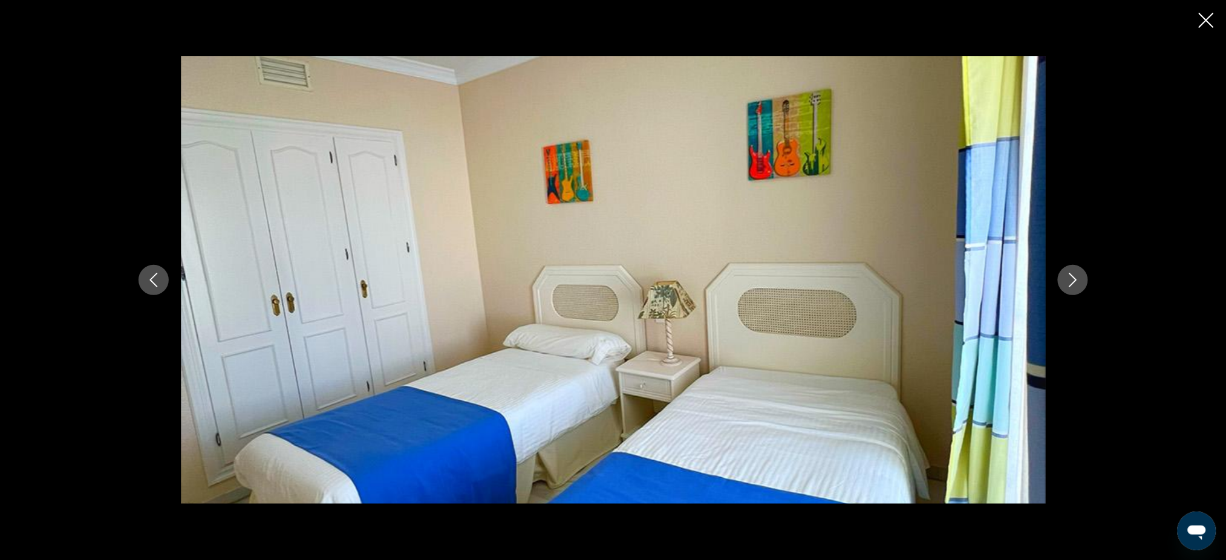
click at [684, 192] on img "Contenu principal" at bounding box center [613, 280] width 865 height 448
click at [1078, 279] on icon "Next image" at bounding box center [1073, 280] width 15 height 15
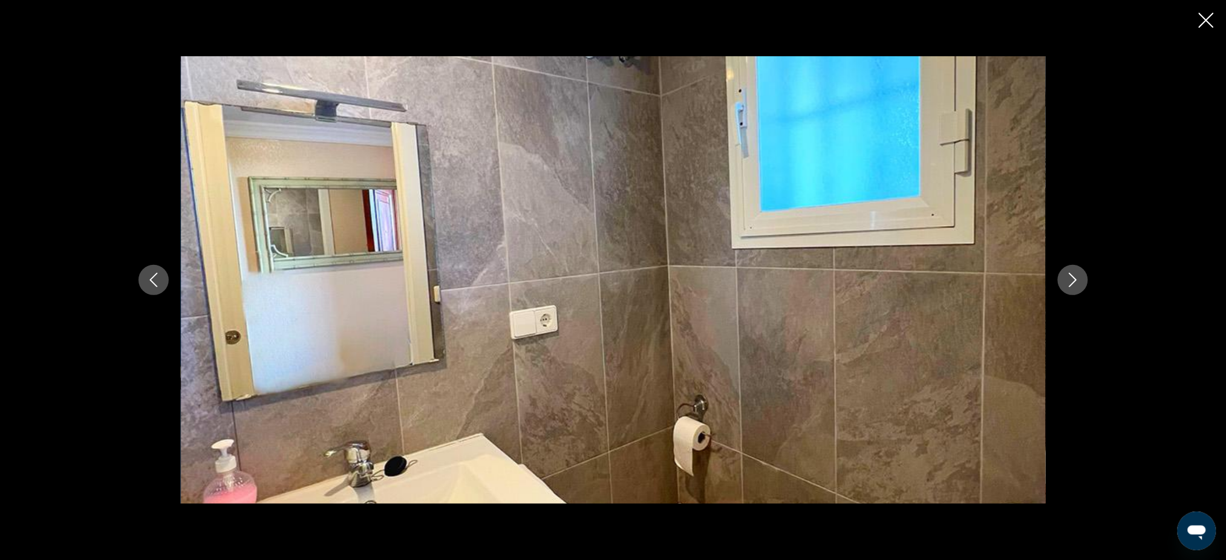
click at [1076, 276] on icon "Next image" at bounding box center [1073, 280] width 15 height 15
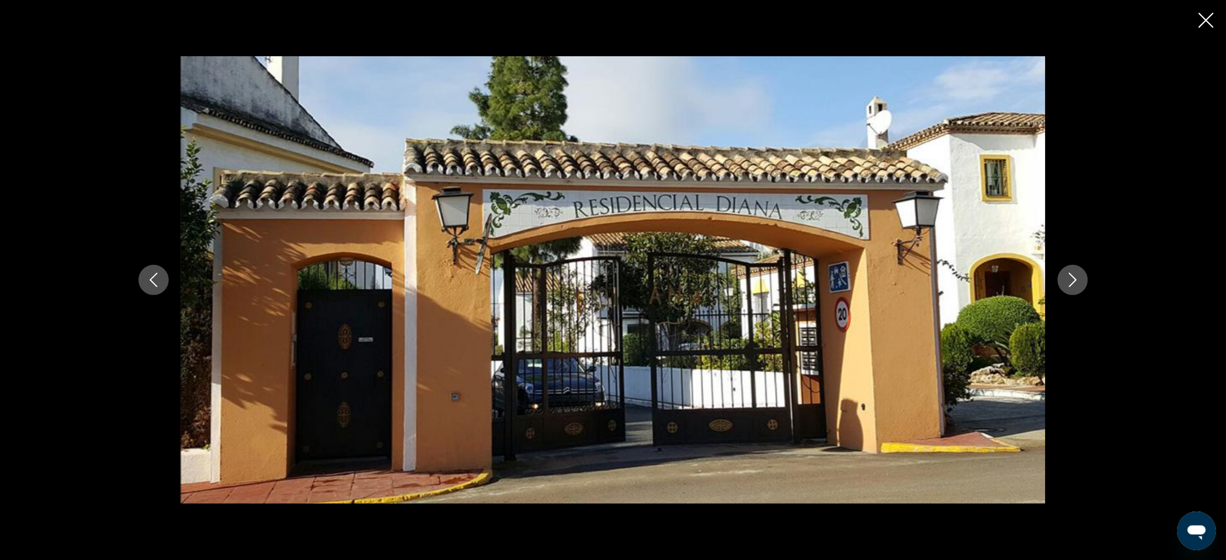
click at [1076, 276] on icon "Next image" at bounding box center [1073, 280] width 15 height 15
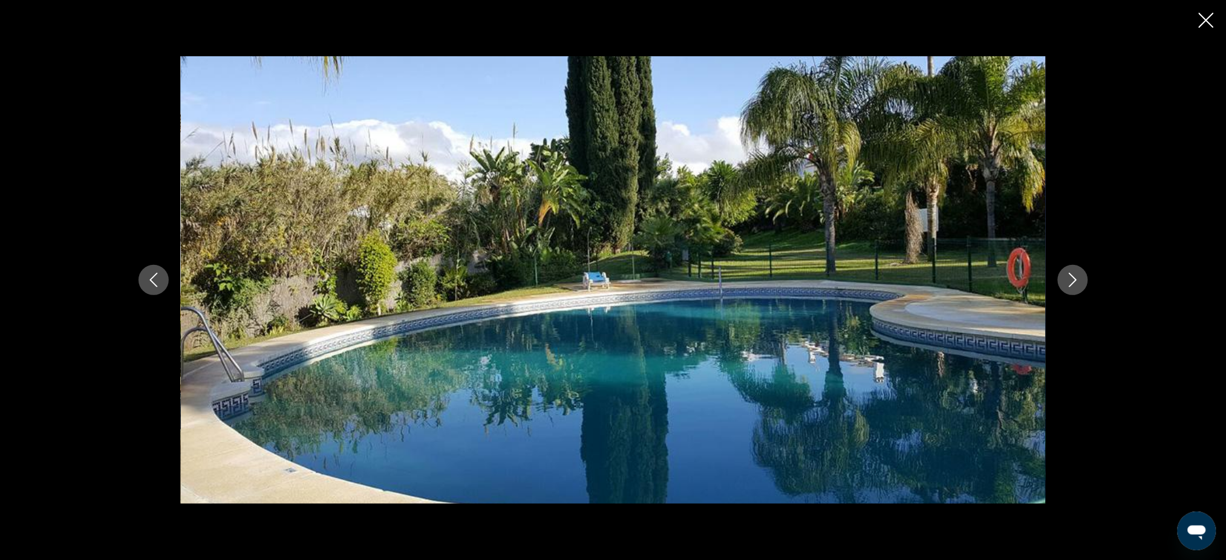
click at [1076, 276] on icon "Next image" at bounding box center [1073, 280] width 15 height 15
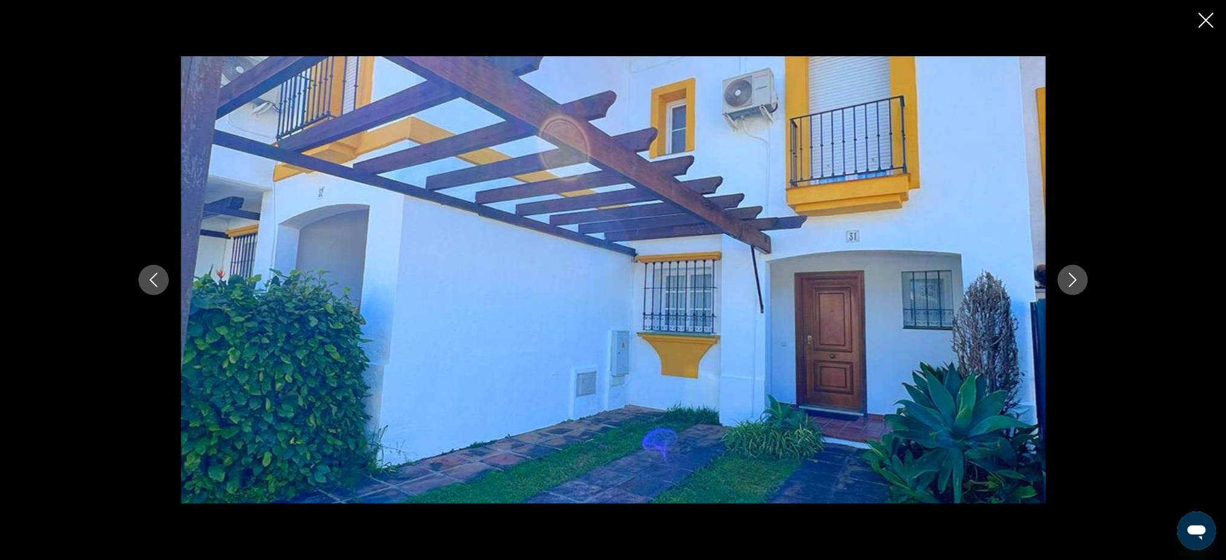
click at [1076, 276] on icon "Next image" at bounding box center [1073, 280] width 15 height 15
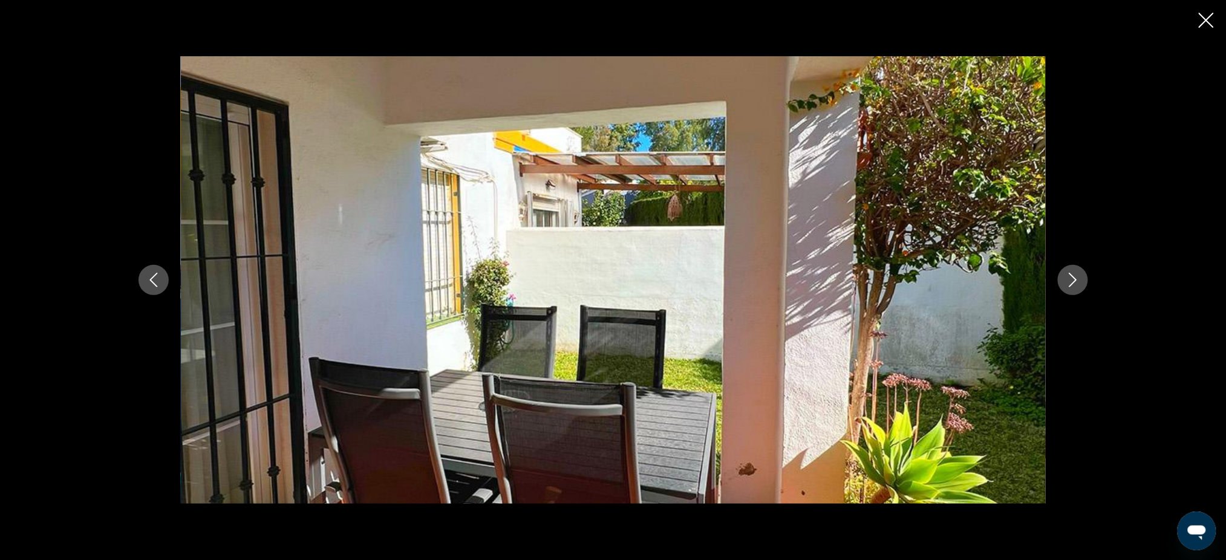
click at [1076, 276] on icon "Next image" at bounding box center [1073, 280] width 15 height 15
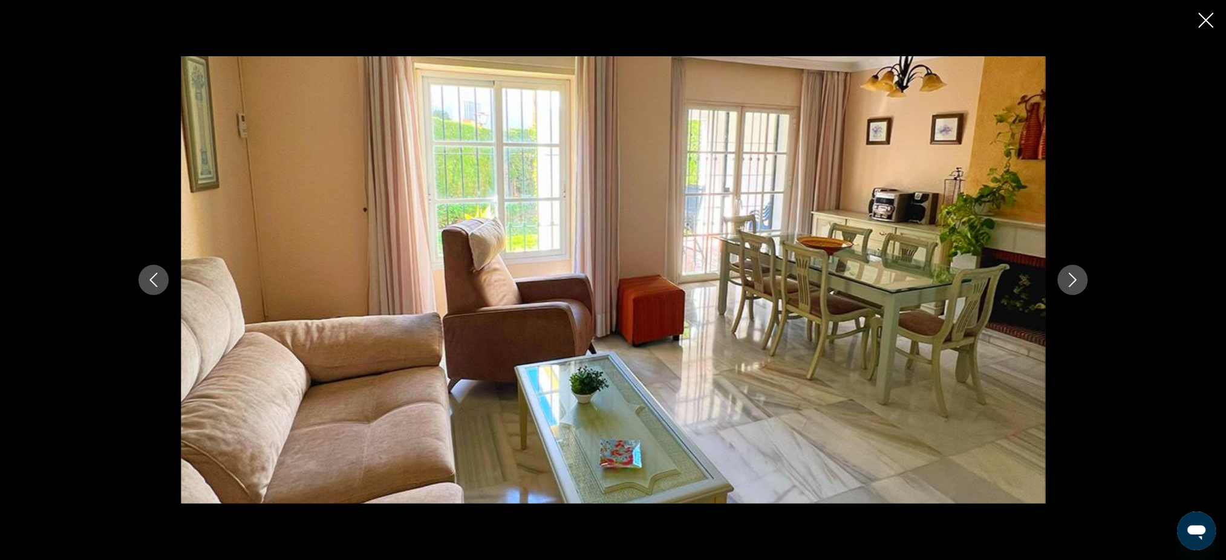
click at [1076, 276] on icon "Next image" at bounding box center [1073, 280] width 15 height 15
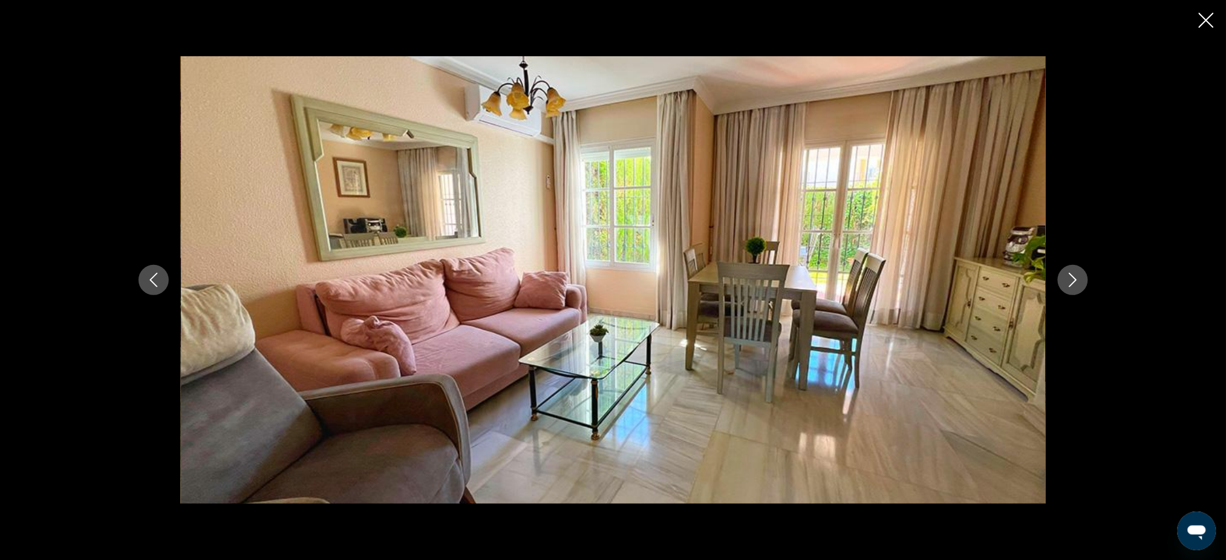
click at [1076, 276] on icon "Next image" at bounding box center [1073, 280] width 15 height 15
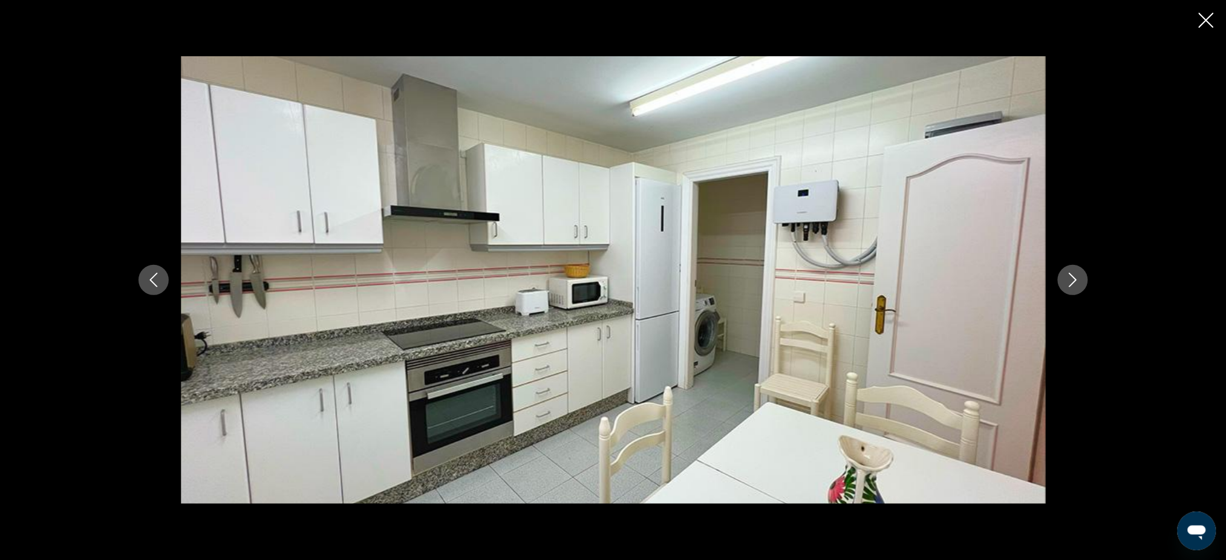
click at [1076, 276] on icon "Next image" at bounding box center [1073, 280] width 15 height 15
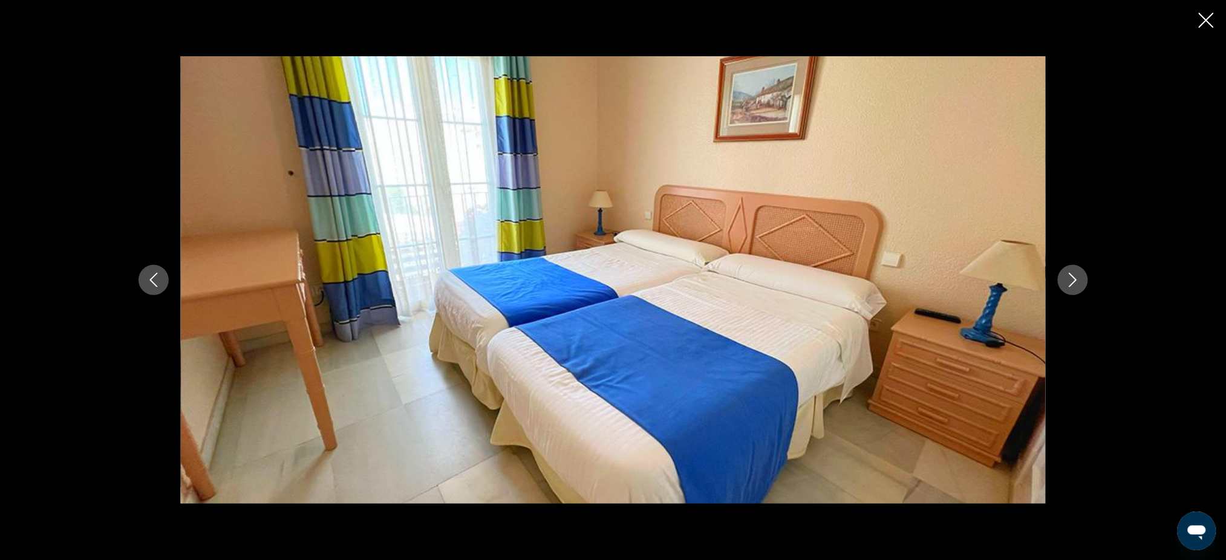
scroll to position [645, 0]
click at [161, 278] on button "Previous image" at bounding box center [154, 280] width 30 height 30
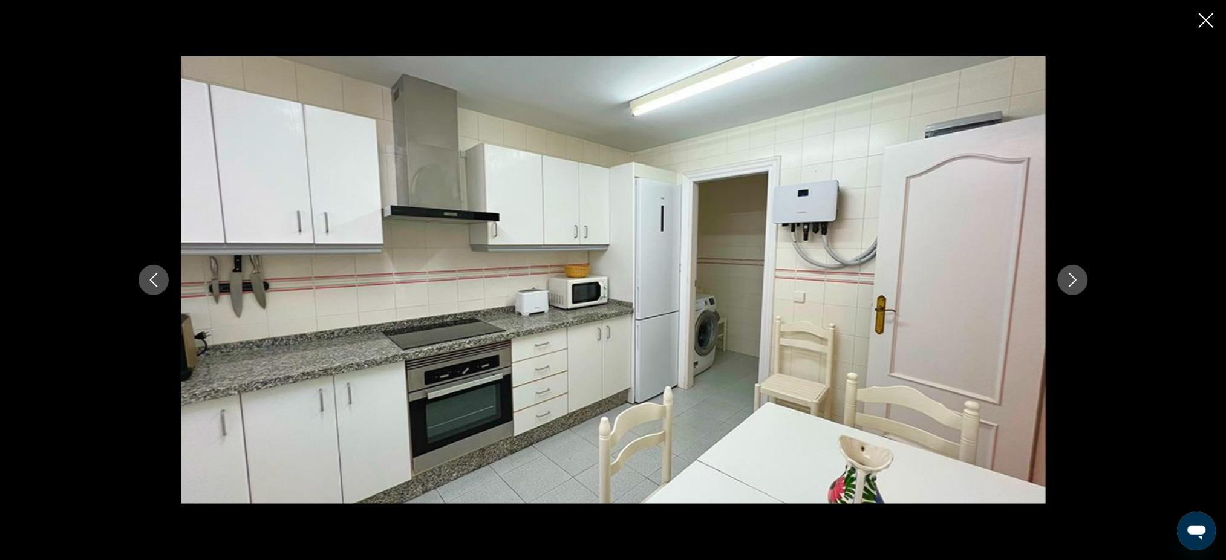
click at [161, 278] on button "Previous image" at bounding box center [154, 280] width 30 height 30
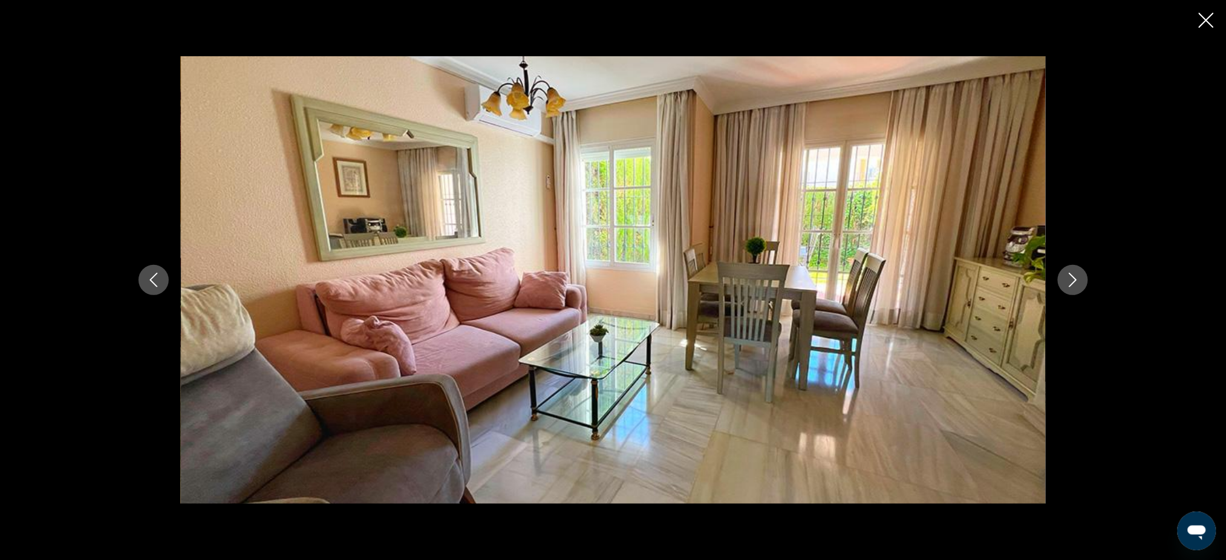
click at [161, 278] on button "Previous image" at bounding box center [154, 280] width 30 height 30
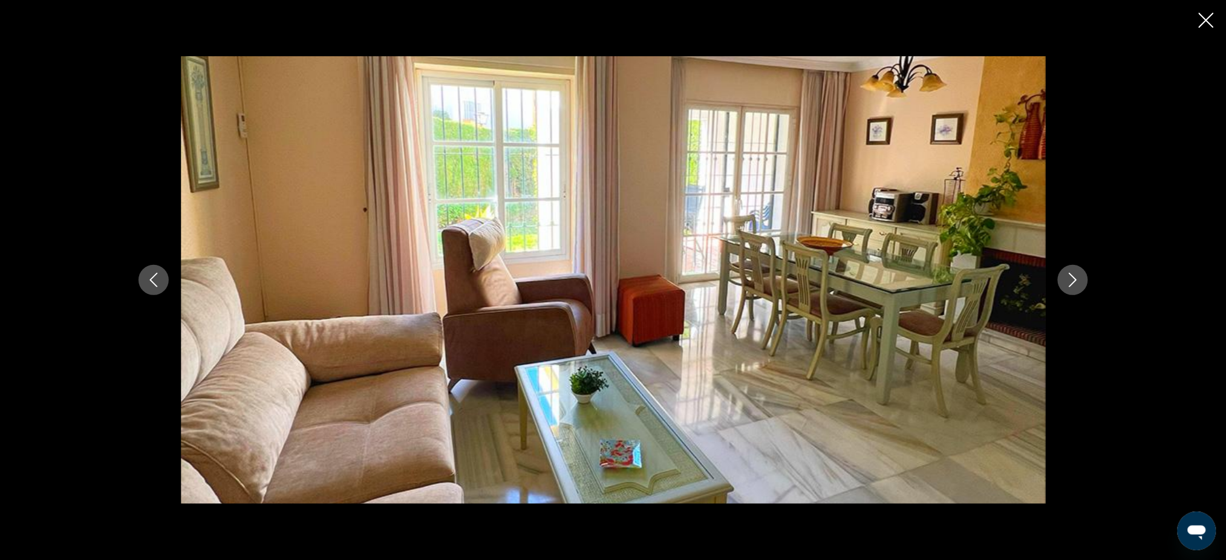
click at [161, 278] on button "Previous image" at bounding box center [154, 280] width 30 height 30
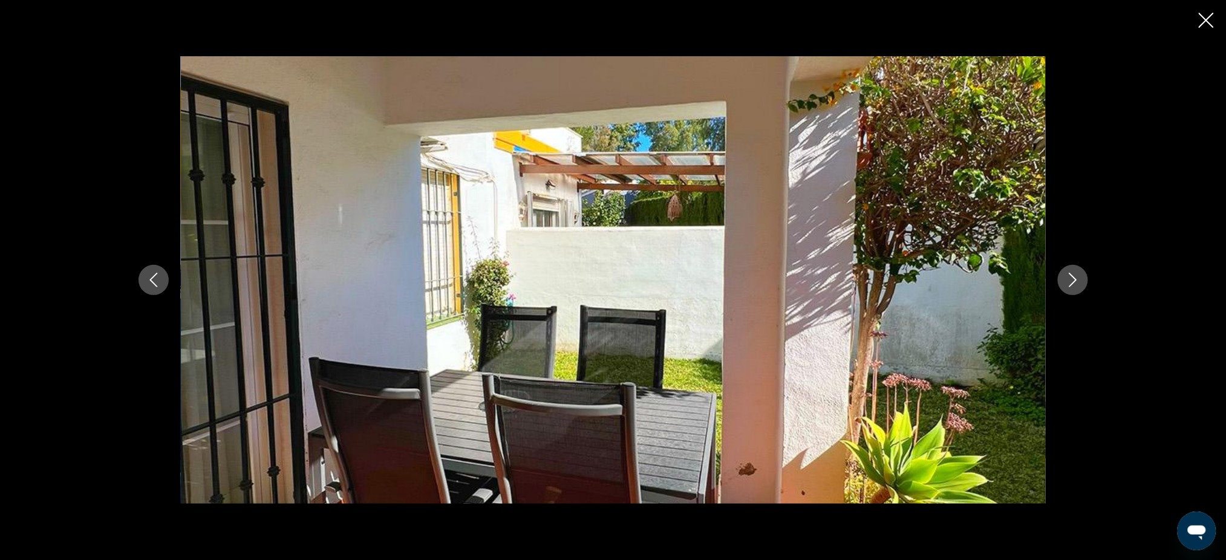
click at [161, 278] on button "Previous image" at bounding box center [154, 280] width 30 height 30
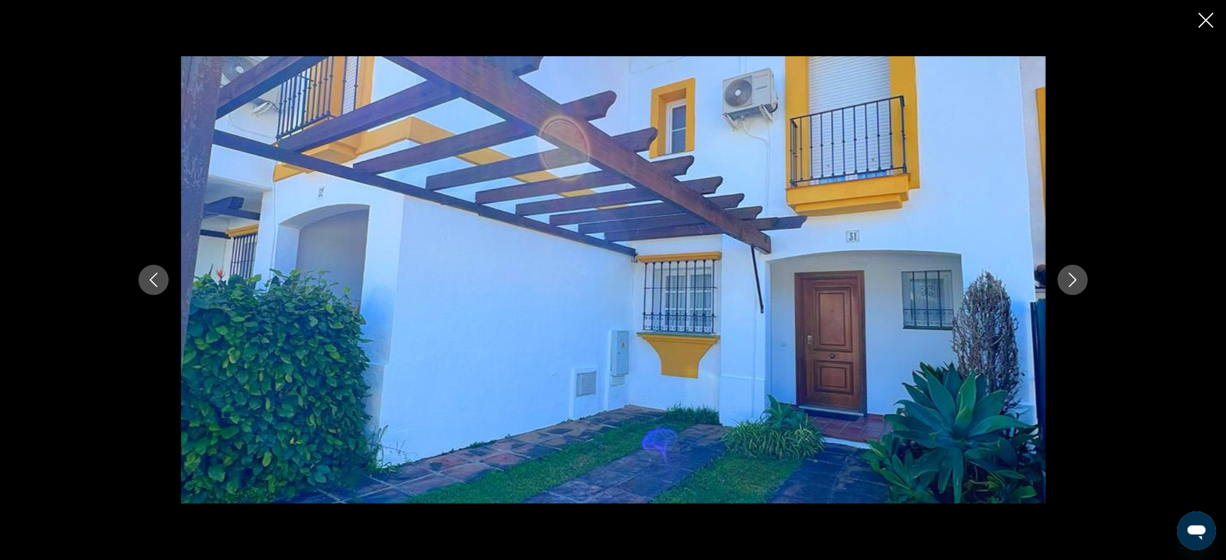
click at [161, 278] on button "Previous image" at bounding box center [154, 280] width 30 height 30
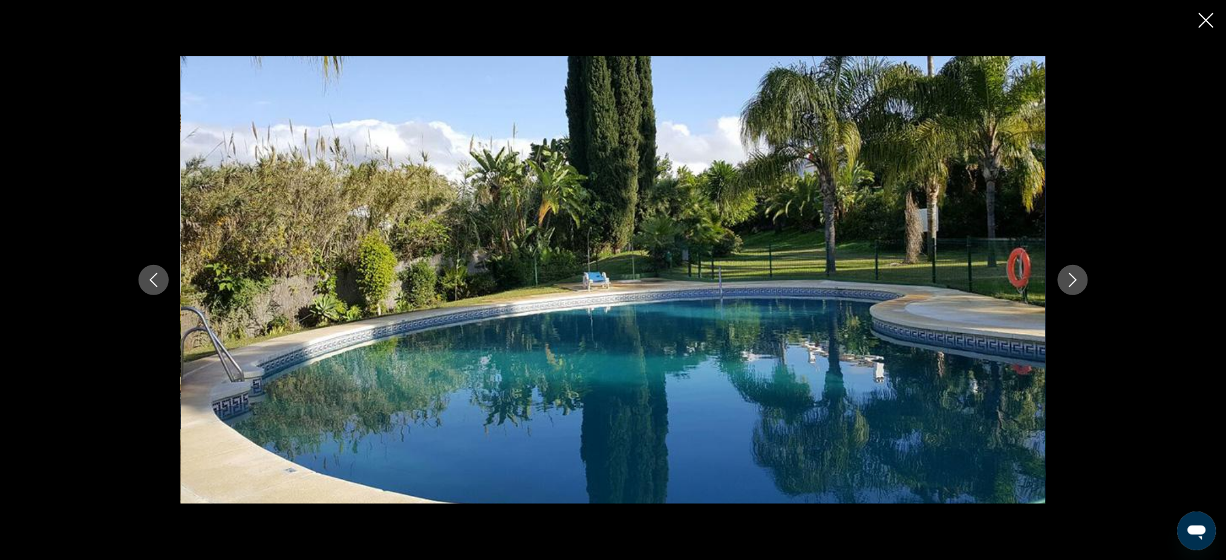
click at [161, 278] on button "Previous image" at bounding box center [154, 280] width 30 height 30
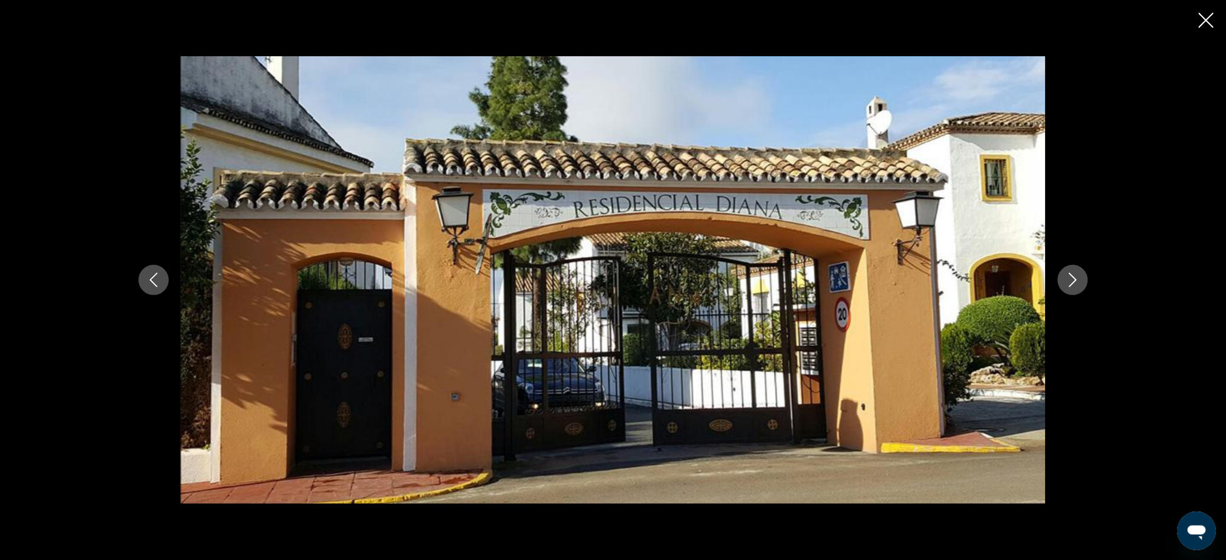
click at [161, 278] on button "Previous image" at bounding box center [154, 280] width 30 height 30
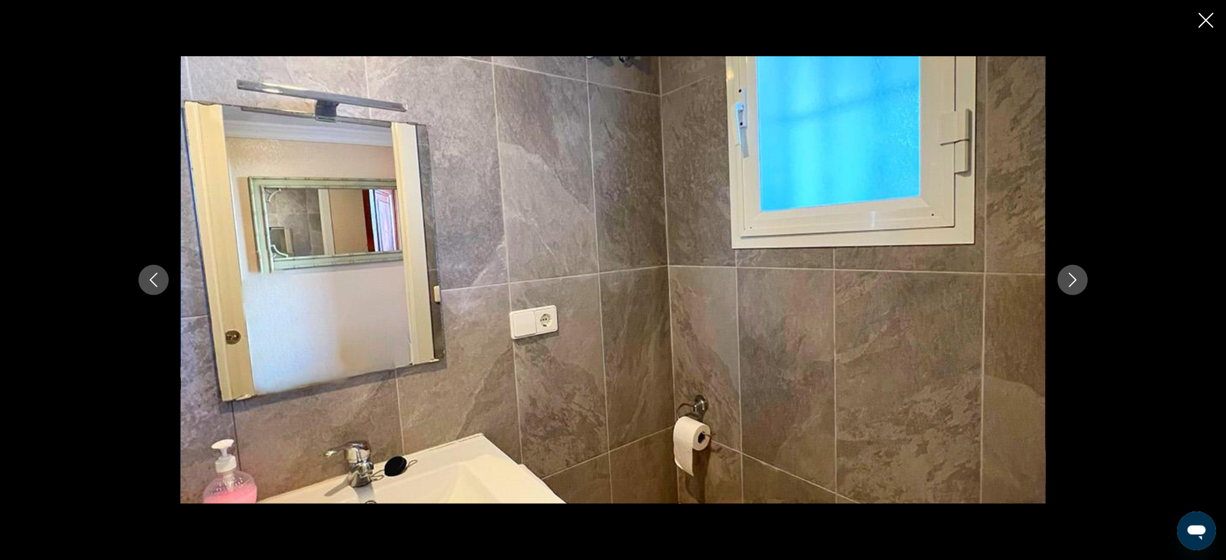
click at [161, 278] on button "Previous image" at bounding box center [154, 280] width 30 height 30
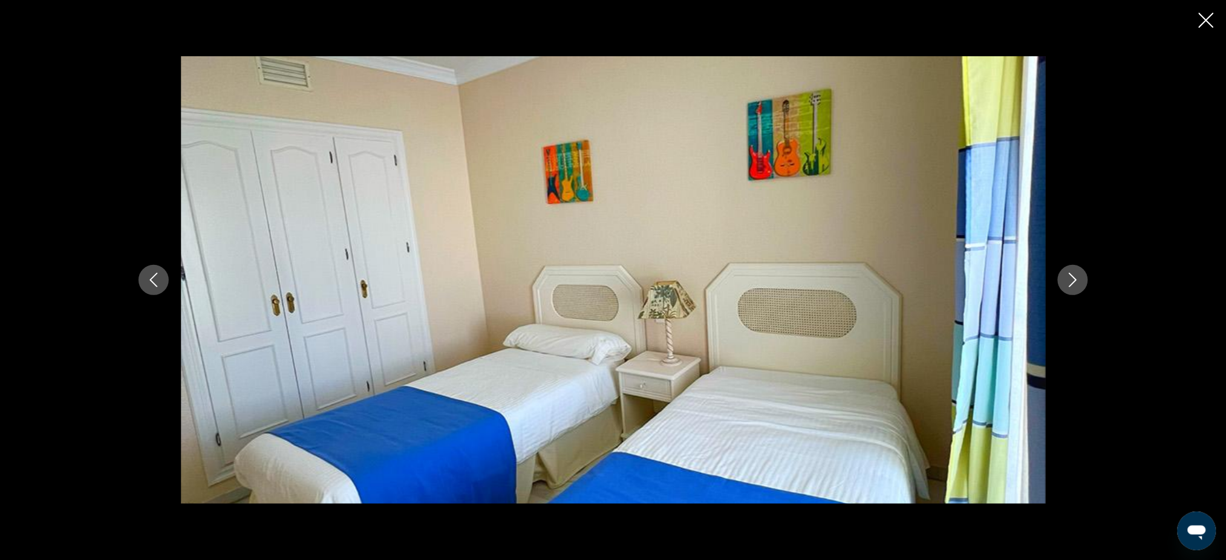
click at [161, 278] on button "Previous image" at bounding box center [154, 280] width 30 height 30
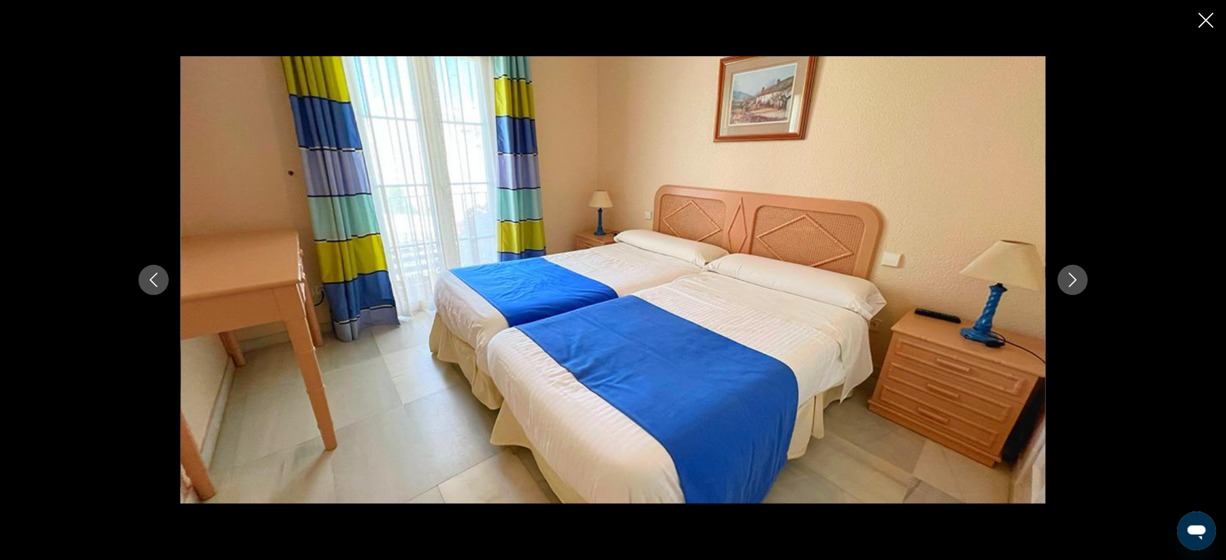
click at [161, 278] on button "Previous image" at bounding box center [154, 280] width 30 height 30
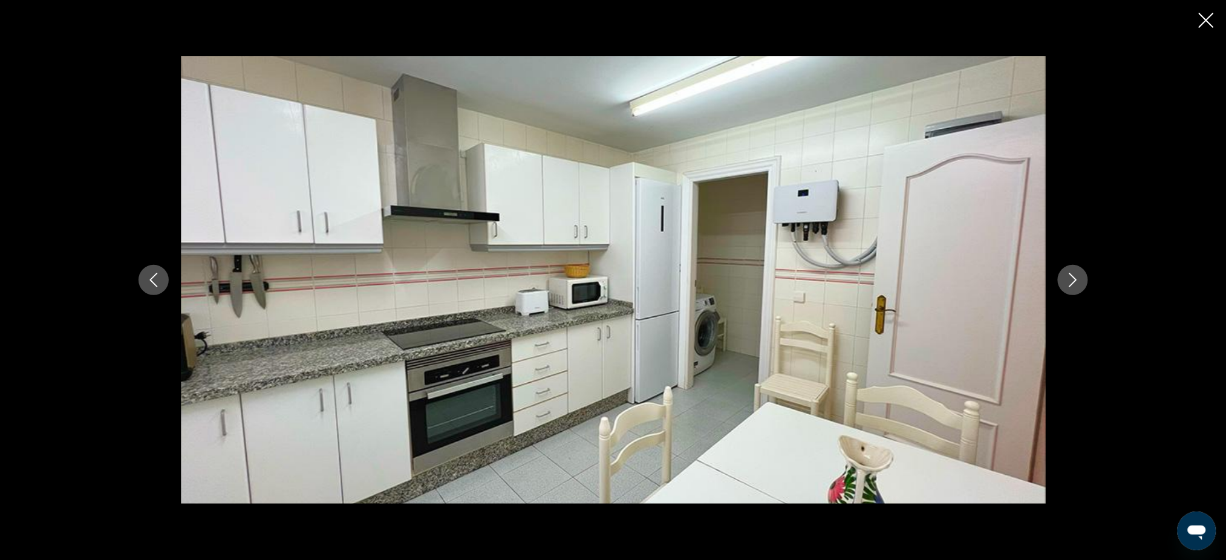
click at [161, 278] on button "Previous image" at bounding box center [154, 280] width 30 height 30
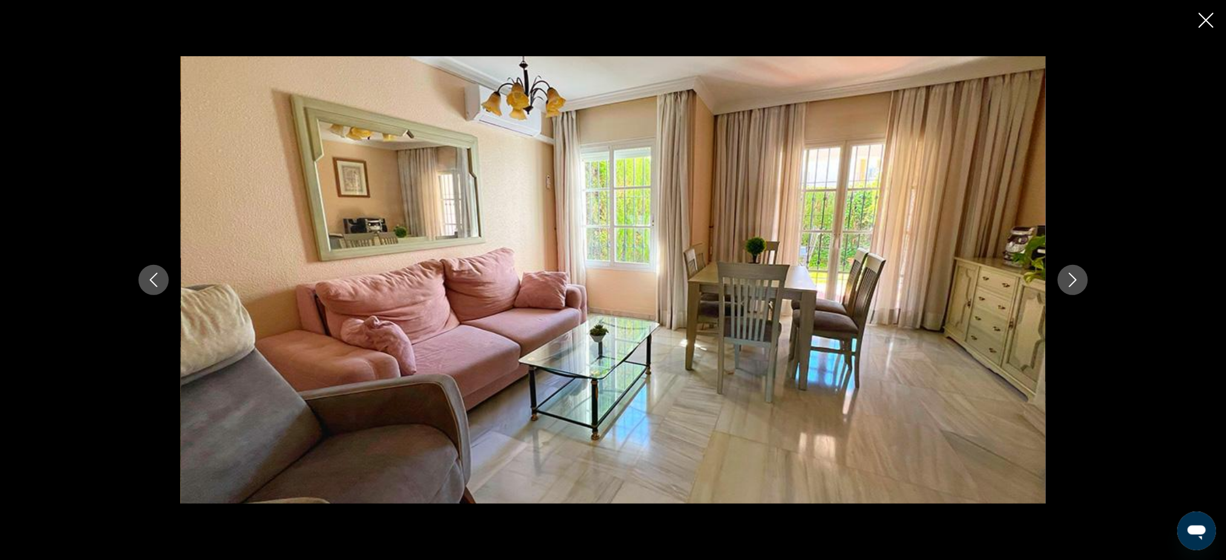
click at [161, 278] on button "Previous image" at bounding box center [154, 280] width 30 height 30
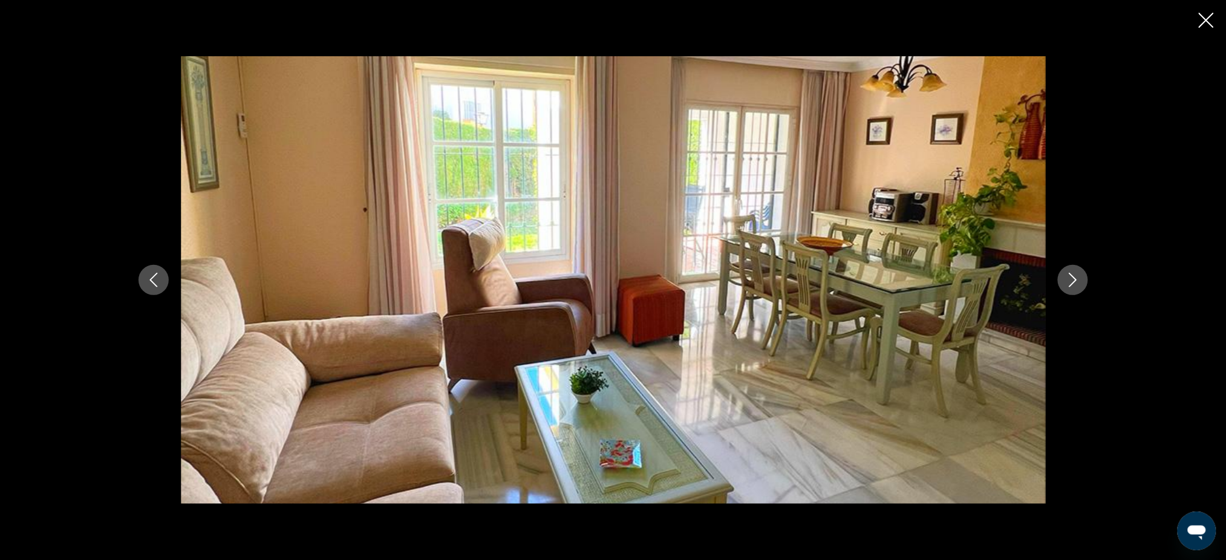
click at [161, 278] on button "Previous image" at bounding box center [154, 280] width 30 height 30
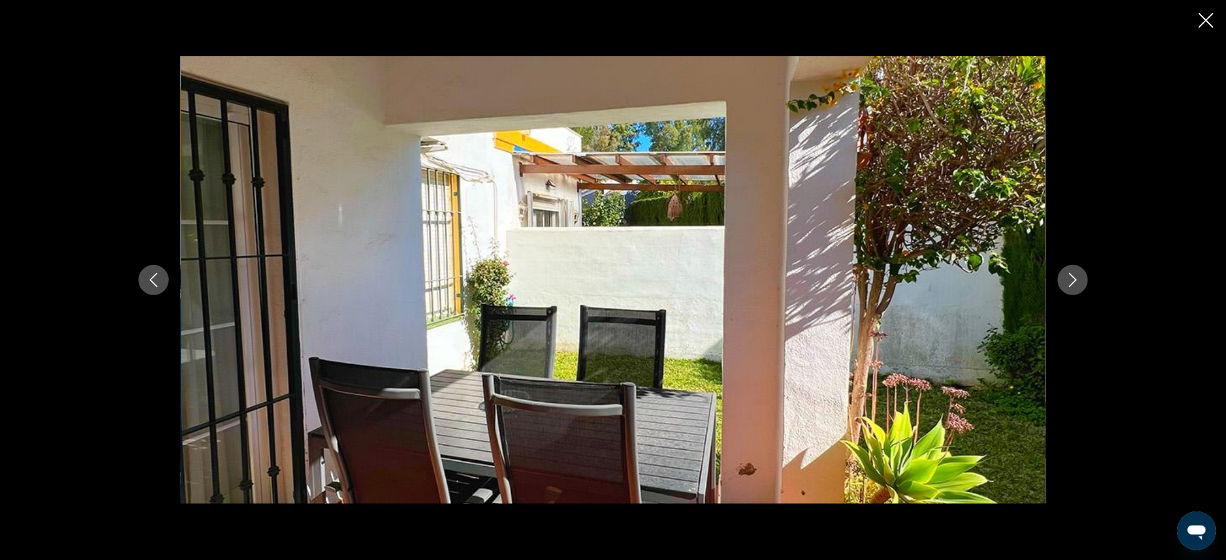
click at [1194, 14] on div "prev next" at bounding box center [613, 280] width 1226 height 560
click at [1206, 18] on icon "Close slideshow" at bounding box center [1206, 20] width 15 height 15
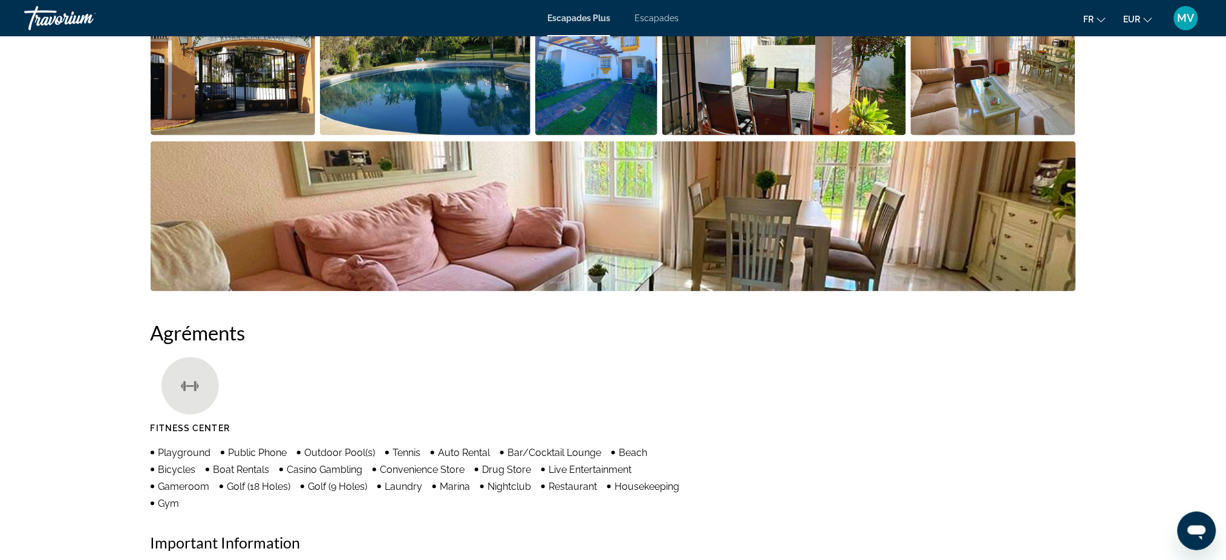
scroll to position [670, 0]
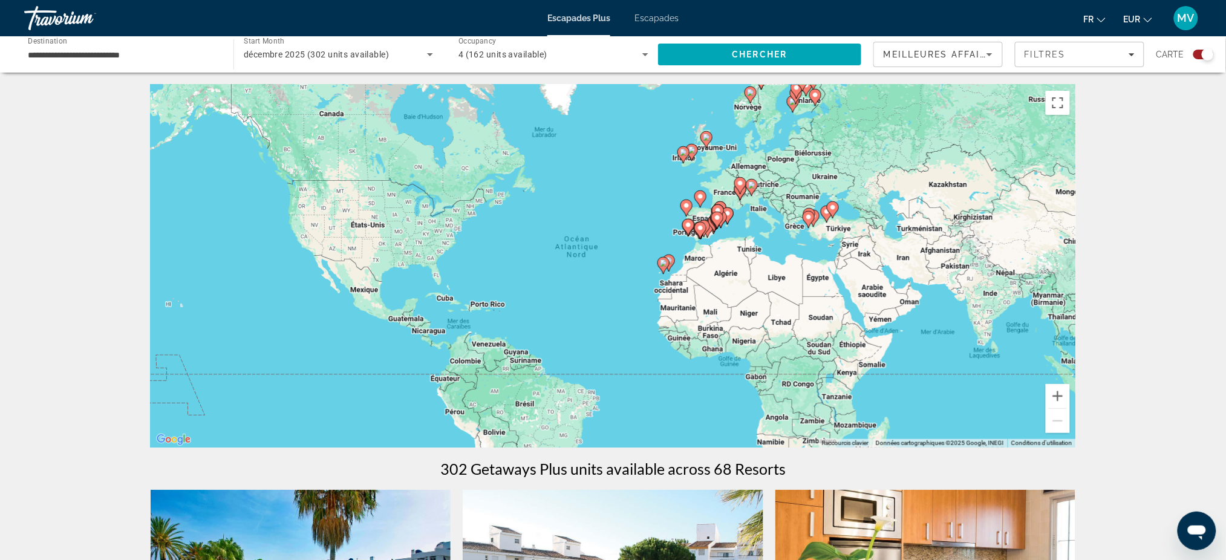
click at [666, 265] on image "Contenu principal" at bounding box center [663, 262] width 7 height 7
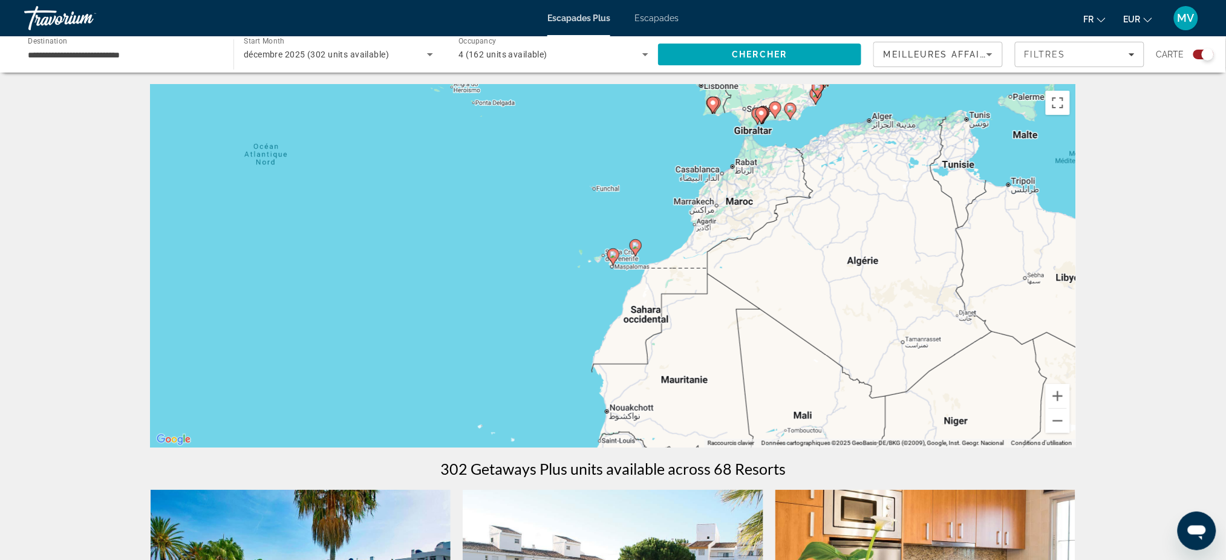
click at [636, 255] on icon "Contenu principal" at bounding box center [636, 248] width 12 height 17
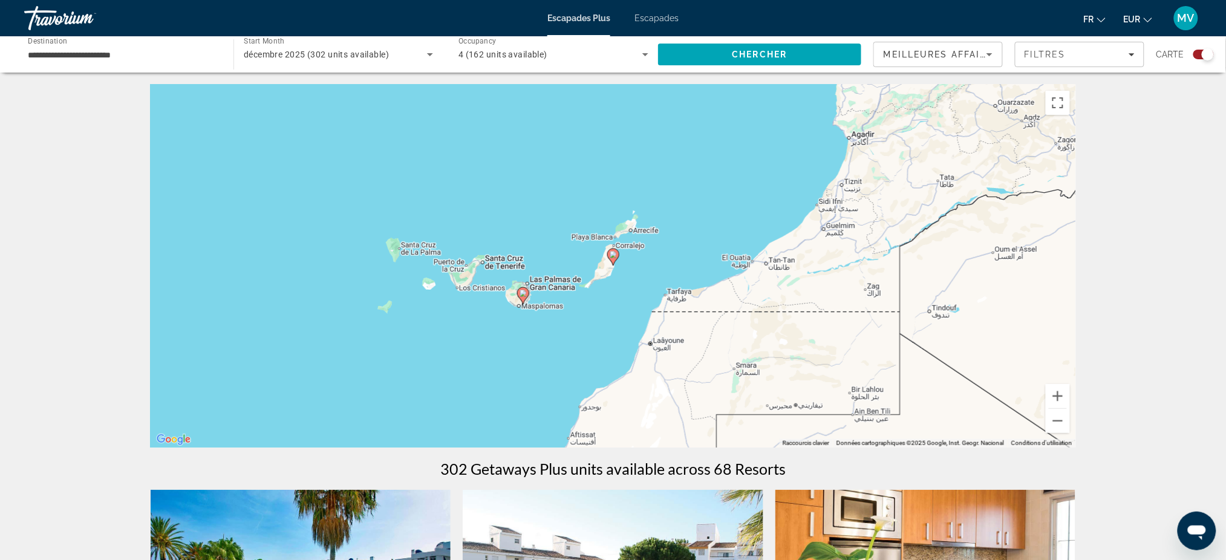
click at [615, 257] on image "Contenu principal" at bounding box center [613, 254] width 7 height 7
type input "**********"
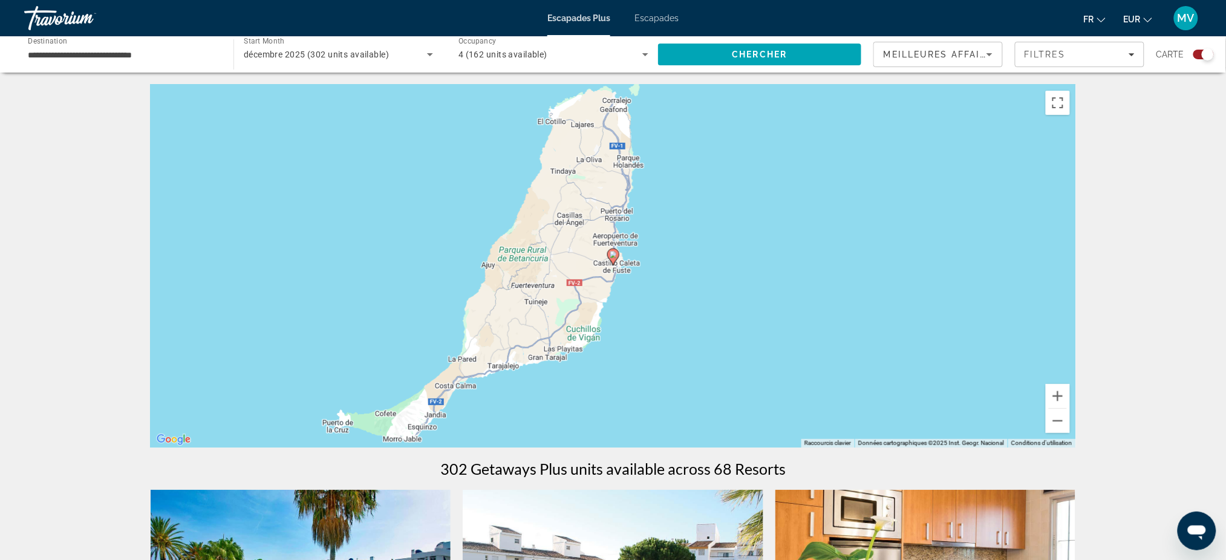
click at [611, 258] on icon "Contenu principal" at bounding box center [612, 257] width 11 height 16
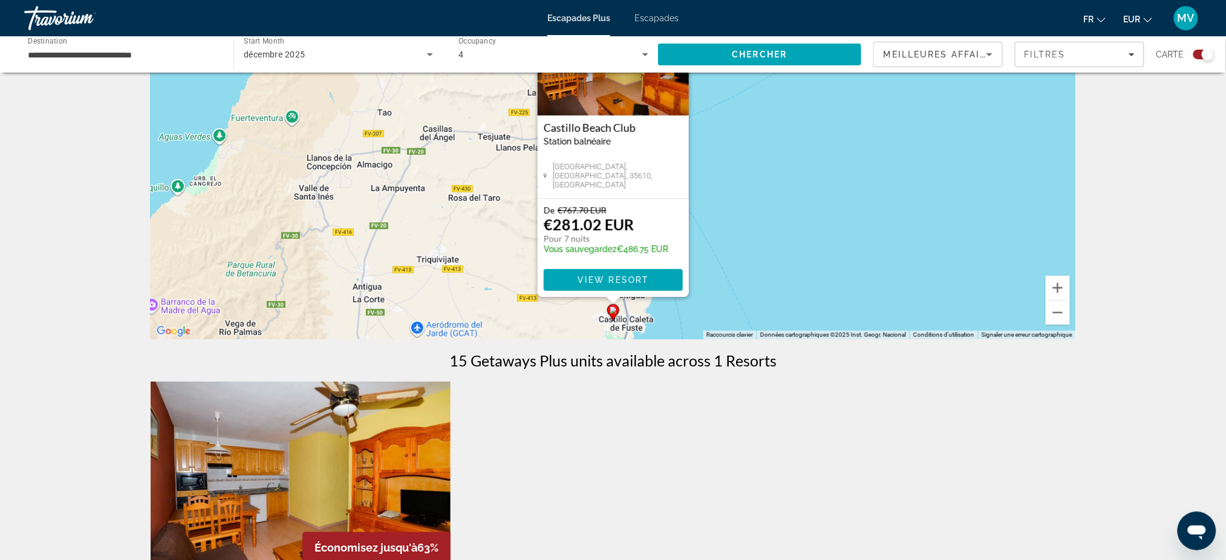
scroll to position [80, 0]
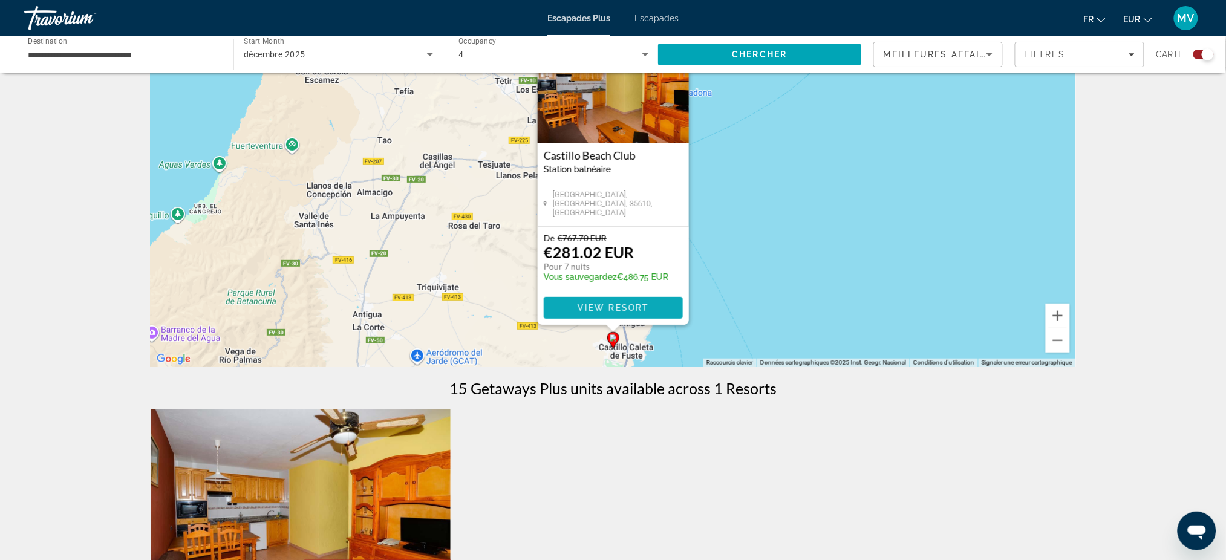
click at [612, 305] on span "View Resort" at bounding box center [612, 308] width 71 height 10
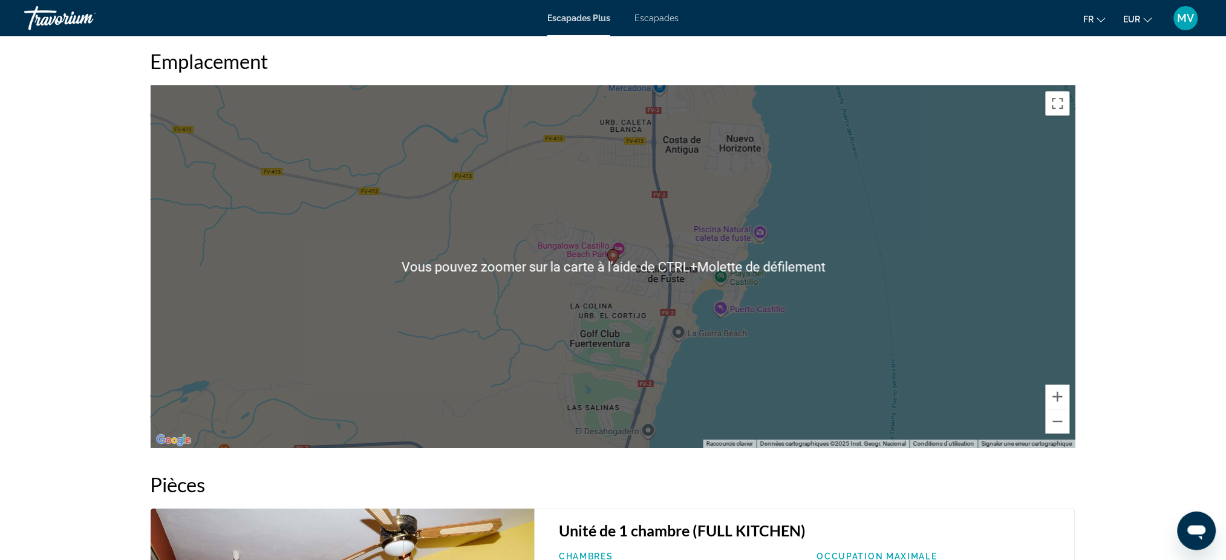
scroll to position [1371, 0]
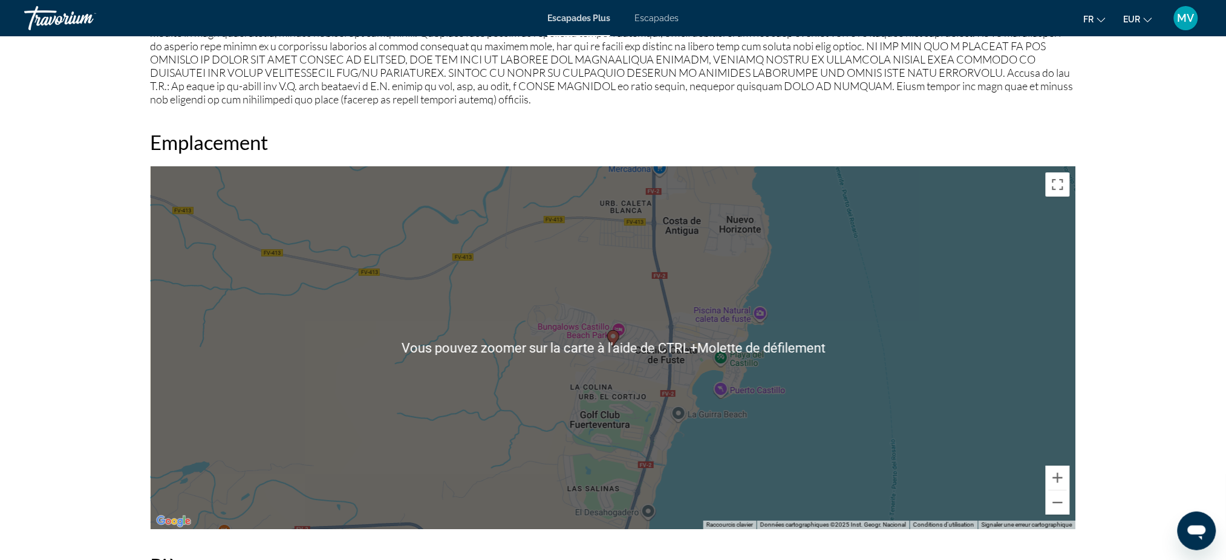
click at [1156, 414] on div "prev next [GEOGRAPHIC_DATA], [GEOGRAPHIC_DATA], 35610, [GEOGRAPHIC_DATA][PERSON…" at bounding box center [613, 19] width 1226 height 2706
